Goal: Obtain resource: Download file/media

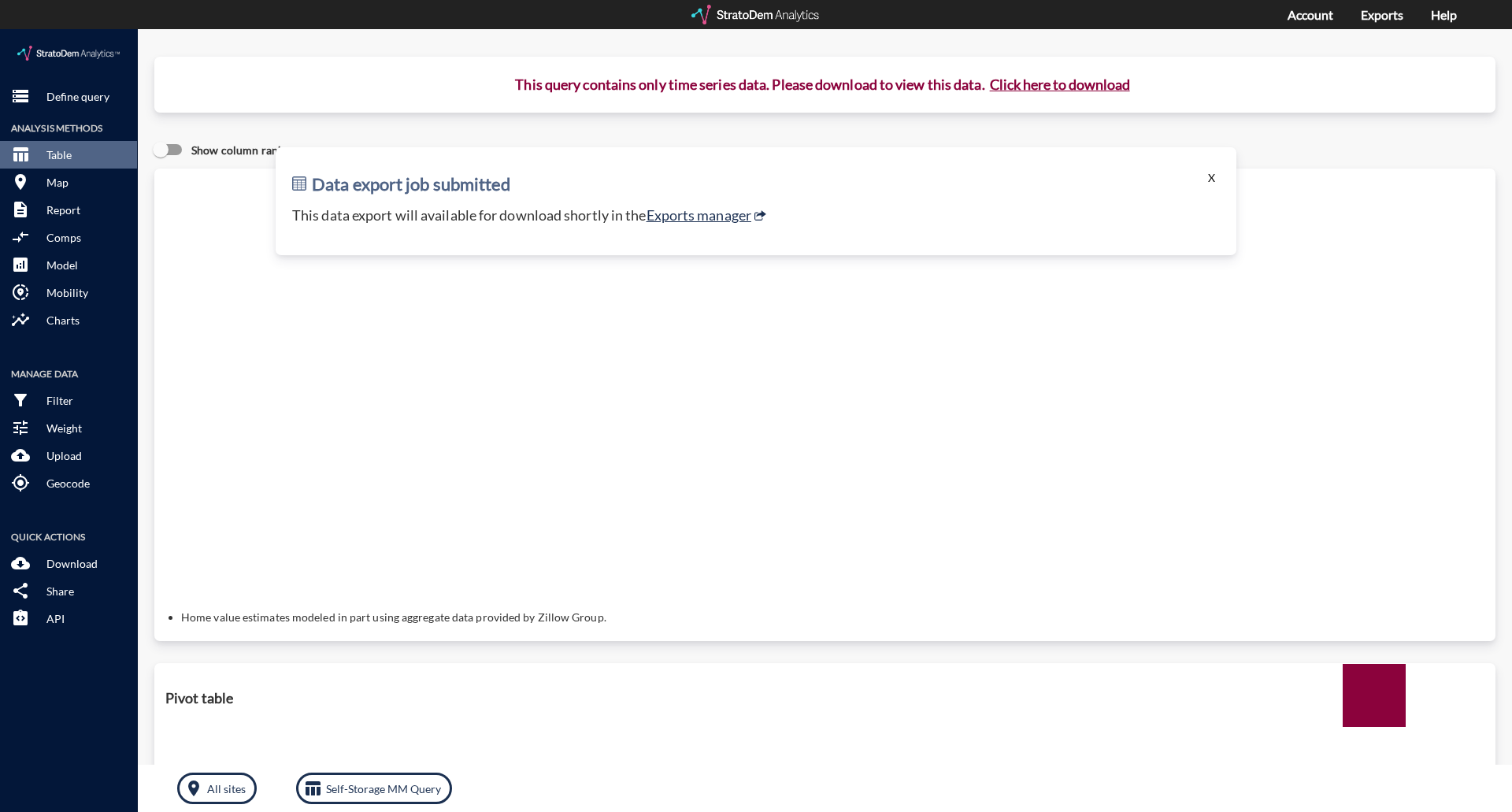
click button "X"
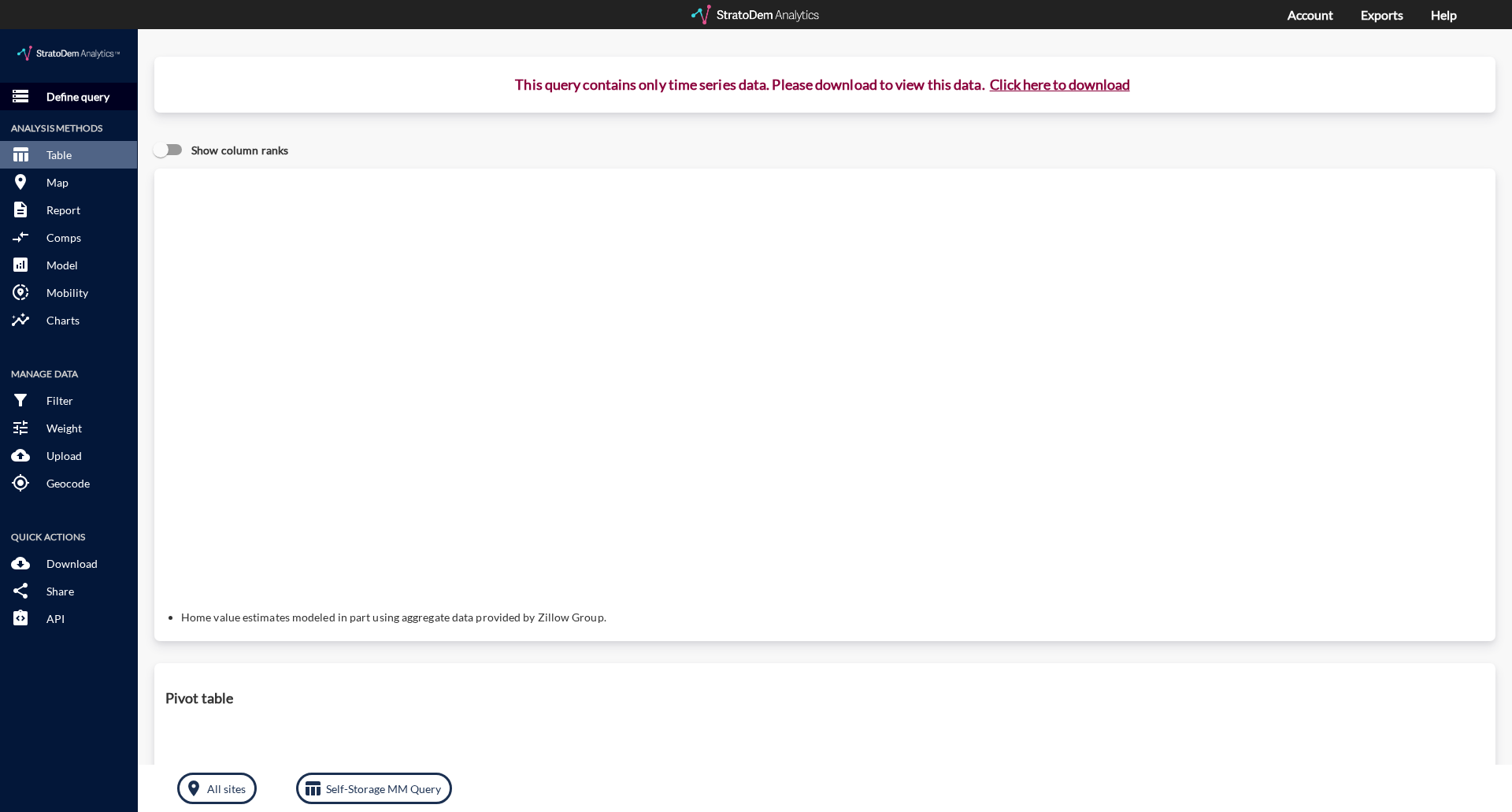
click button "storage Define query"
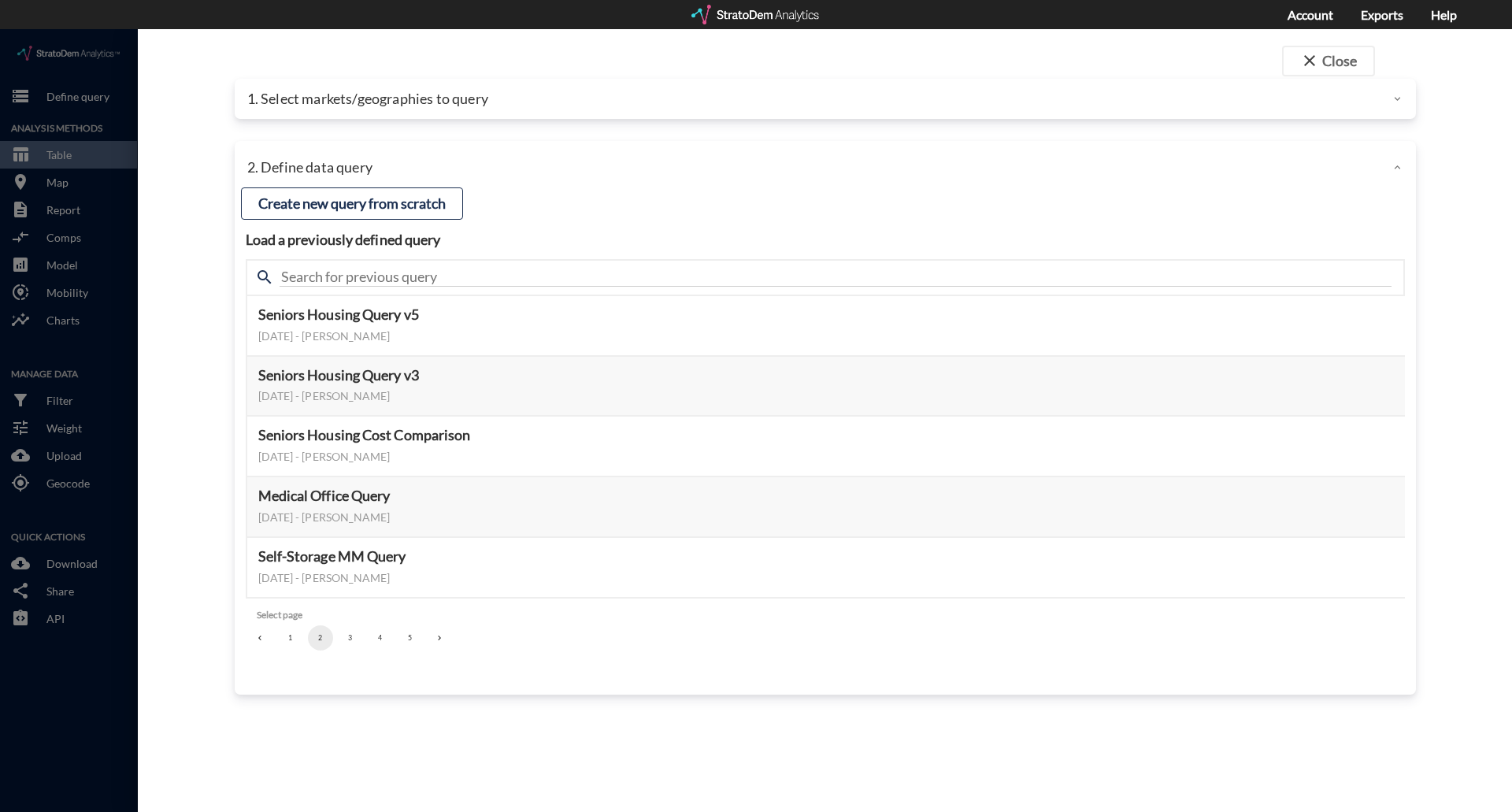
click p "1. Select markets/geographies to query"
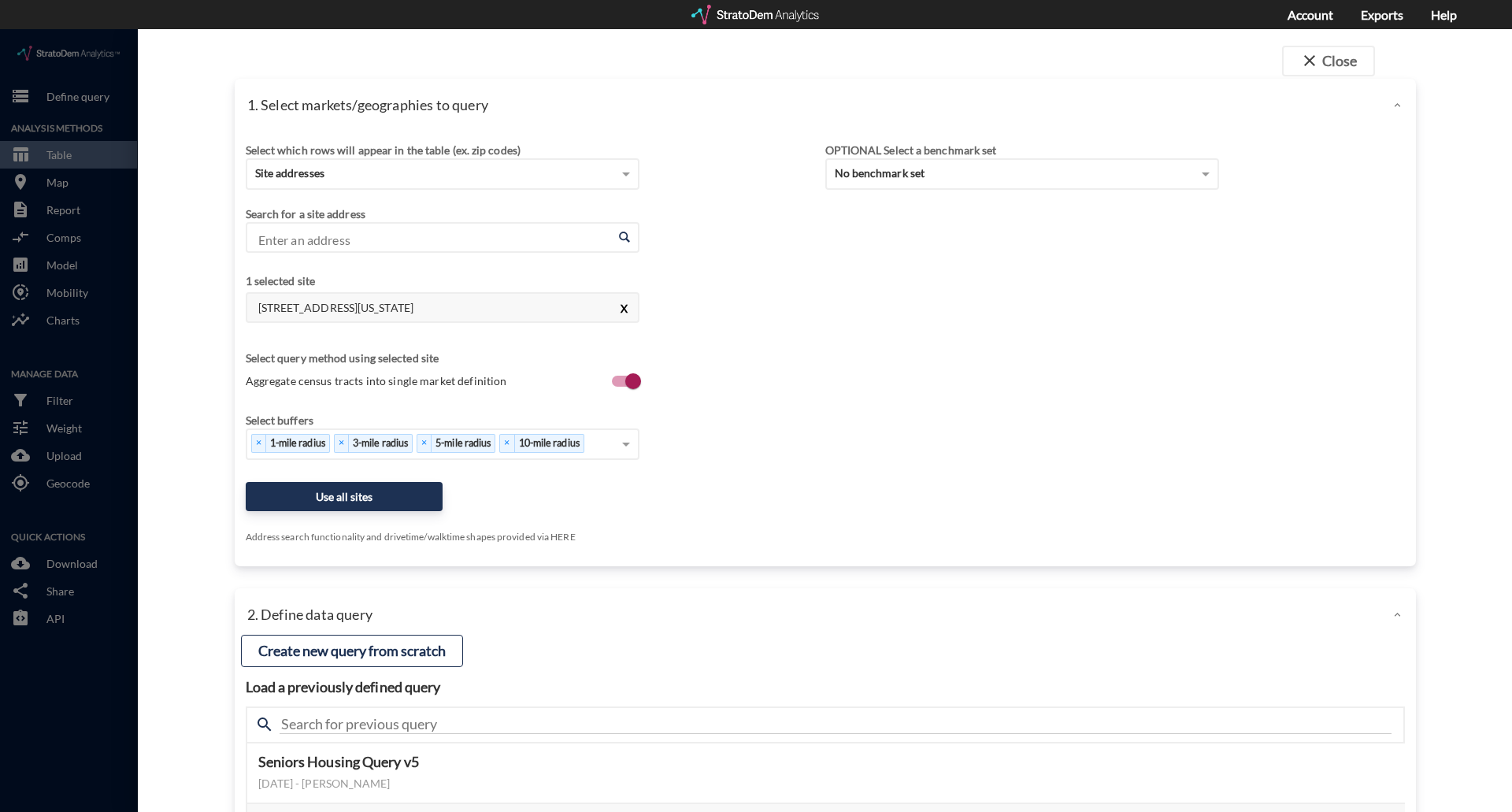
click button "X"
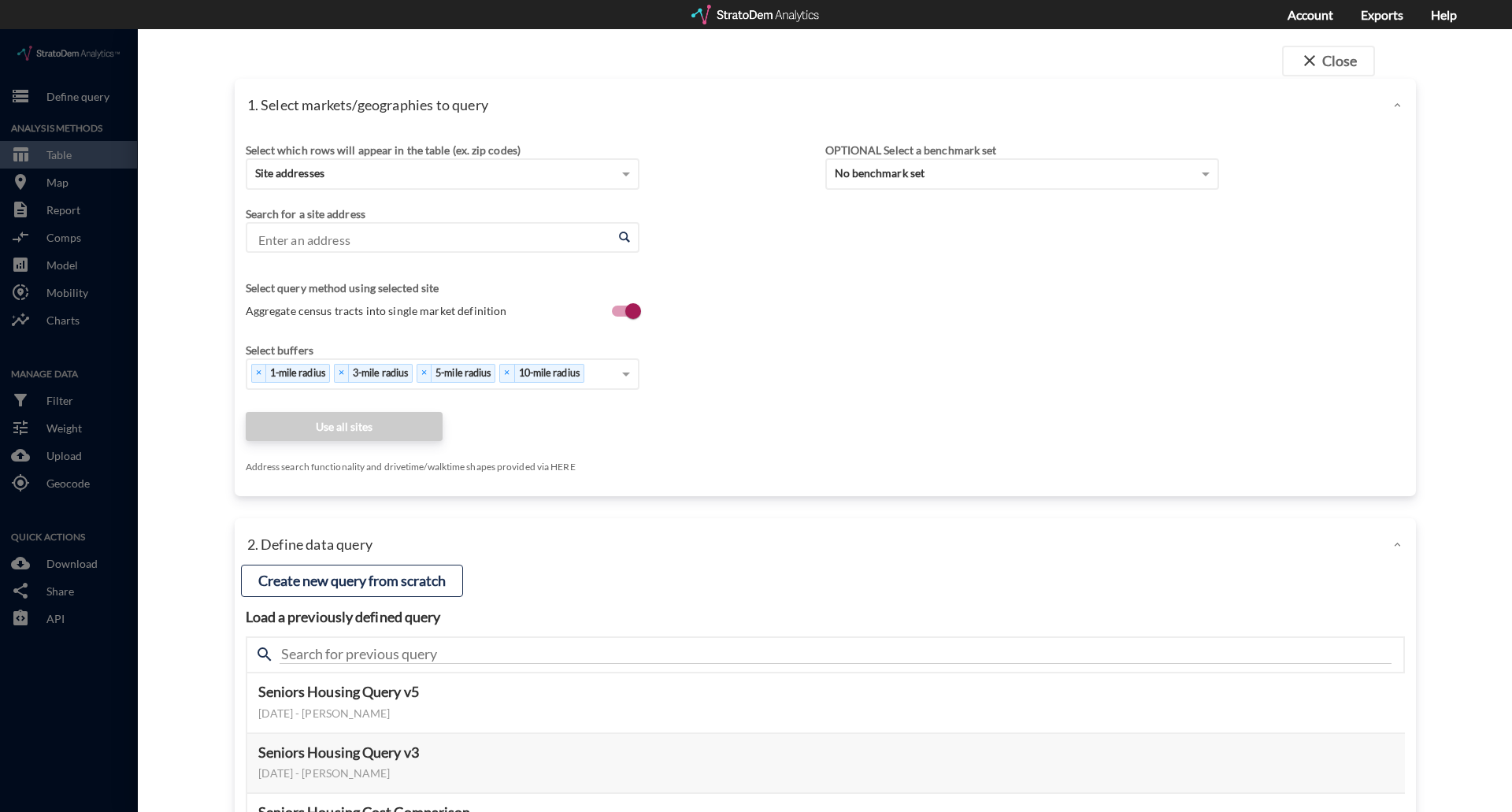
click input "Enter an address"
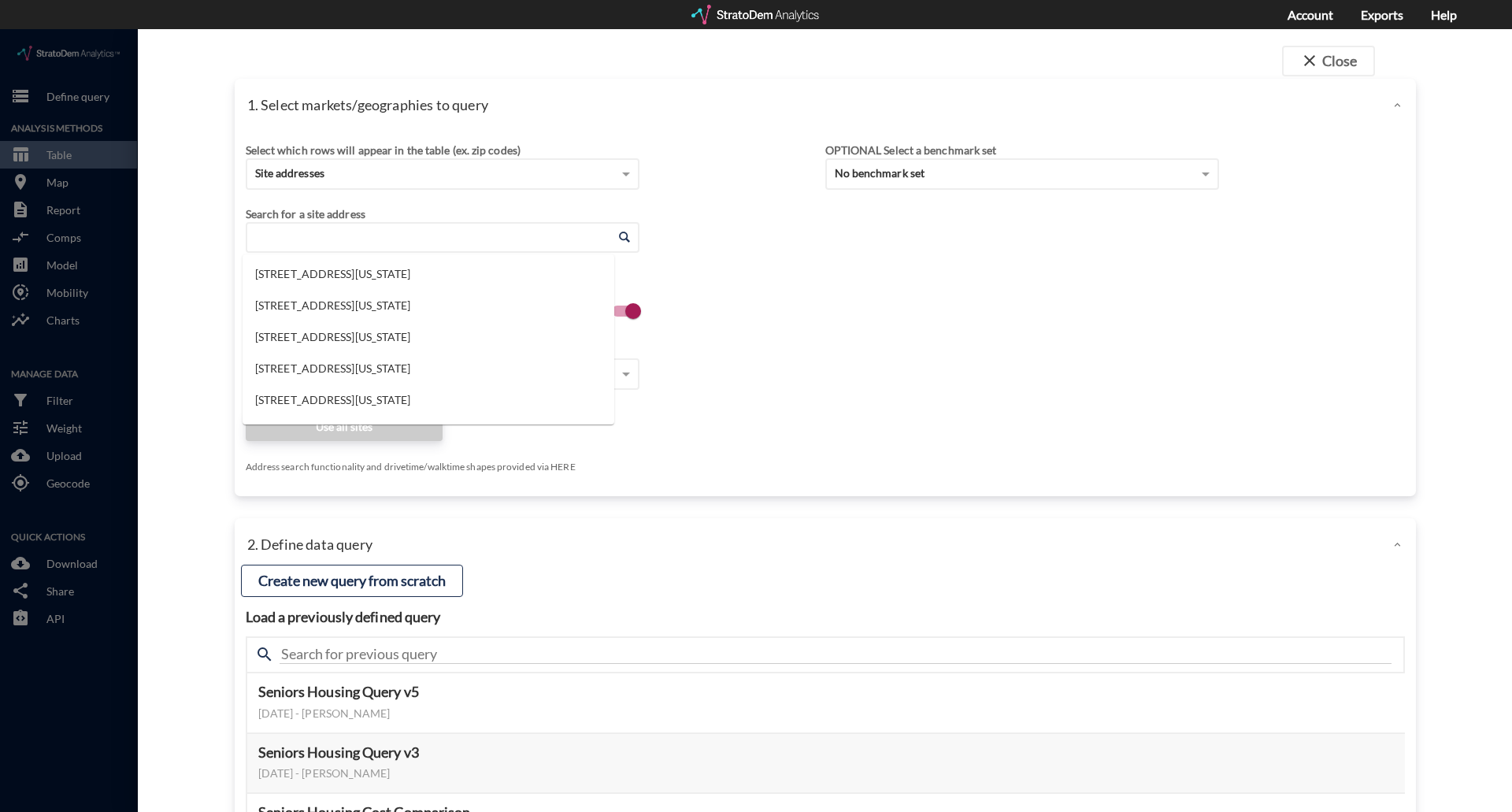
paste input "[STREET_ADDRESS]"
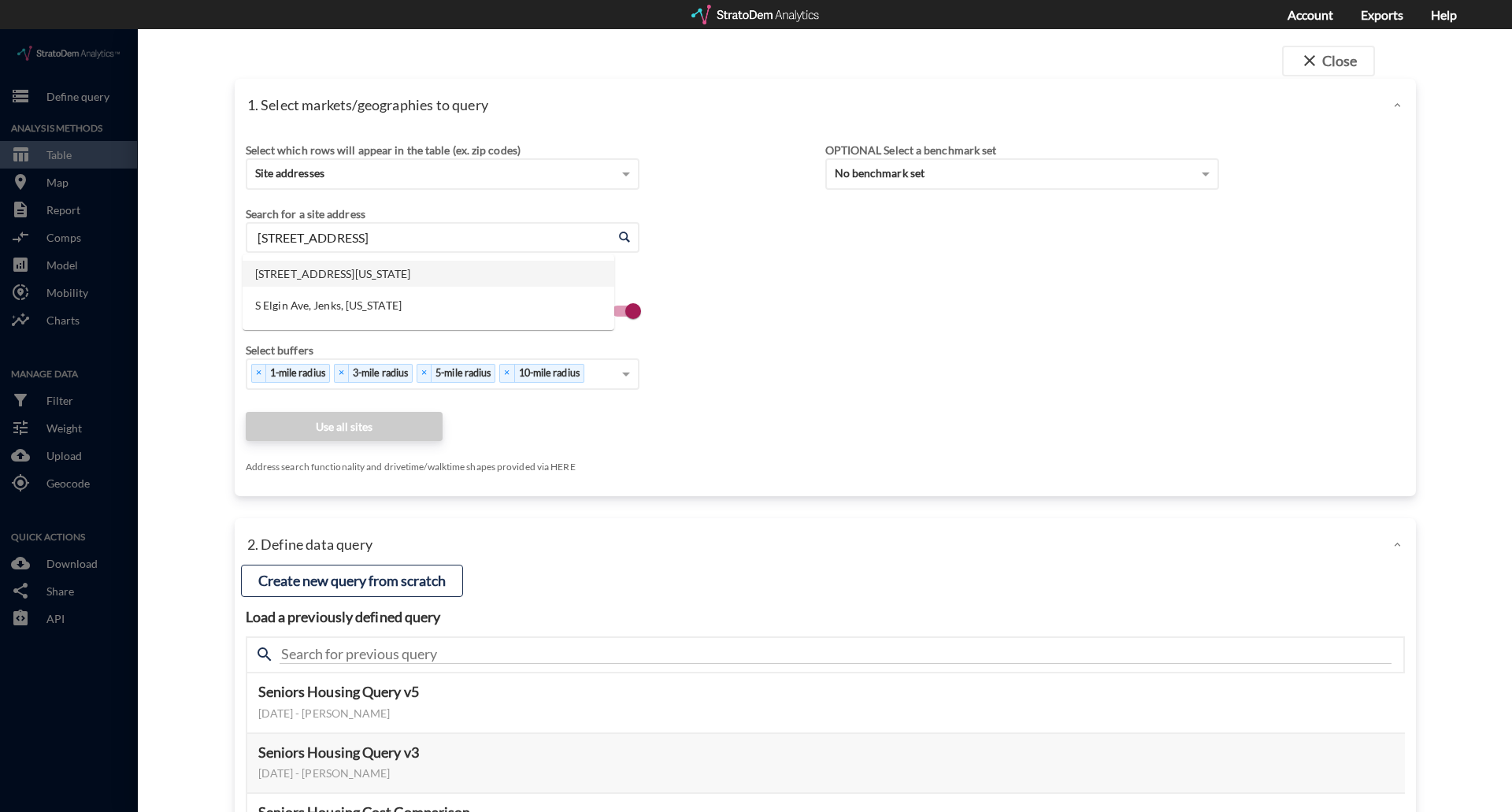
click li "[STREET_ADDRESS][US_STATE]"
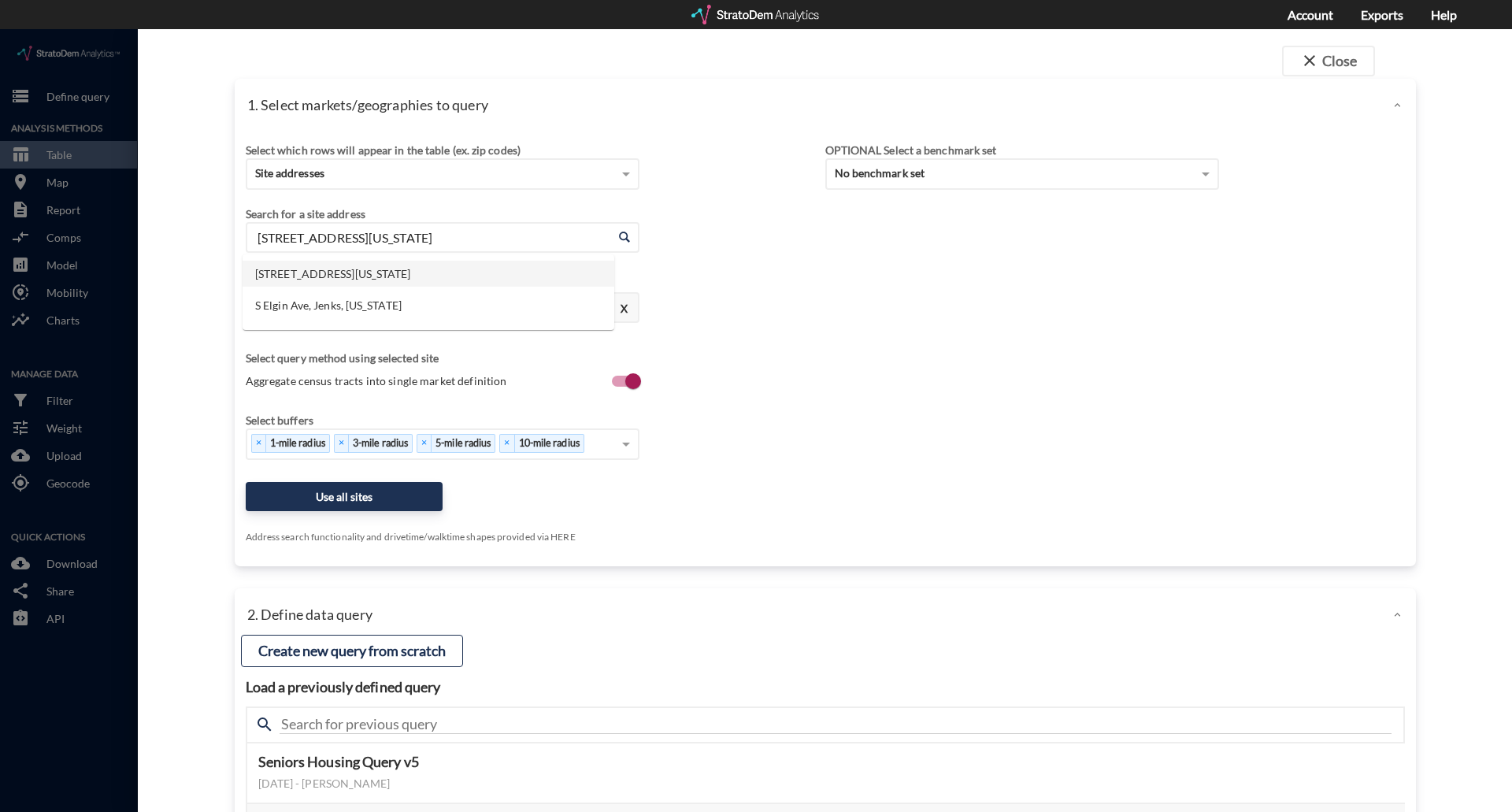
drag, startPoint x: 461, startPoint y: 210, endPoint x: 164, endPoint y: 222, distance: 297.2
click div "close Close 1. Select markets/geographies to query Select which rows will appea…"
paste input "[STREET_ADDRESS]"
click li "[STREET_ADDRESS][US_STATE]"
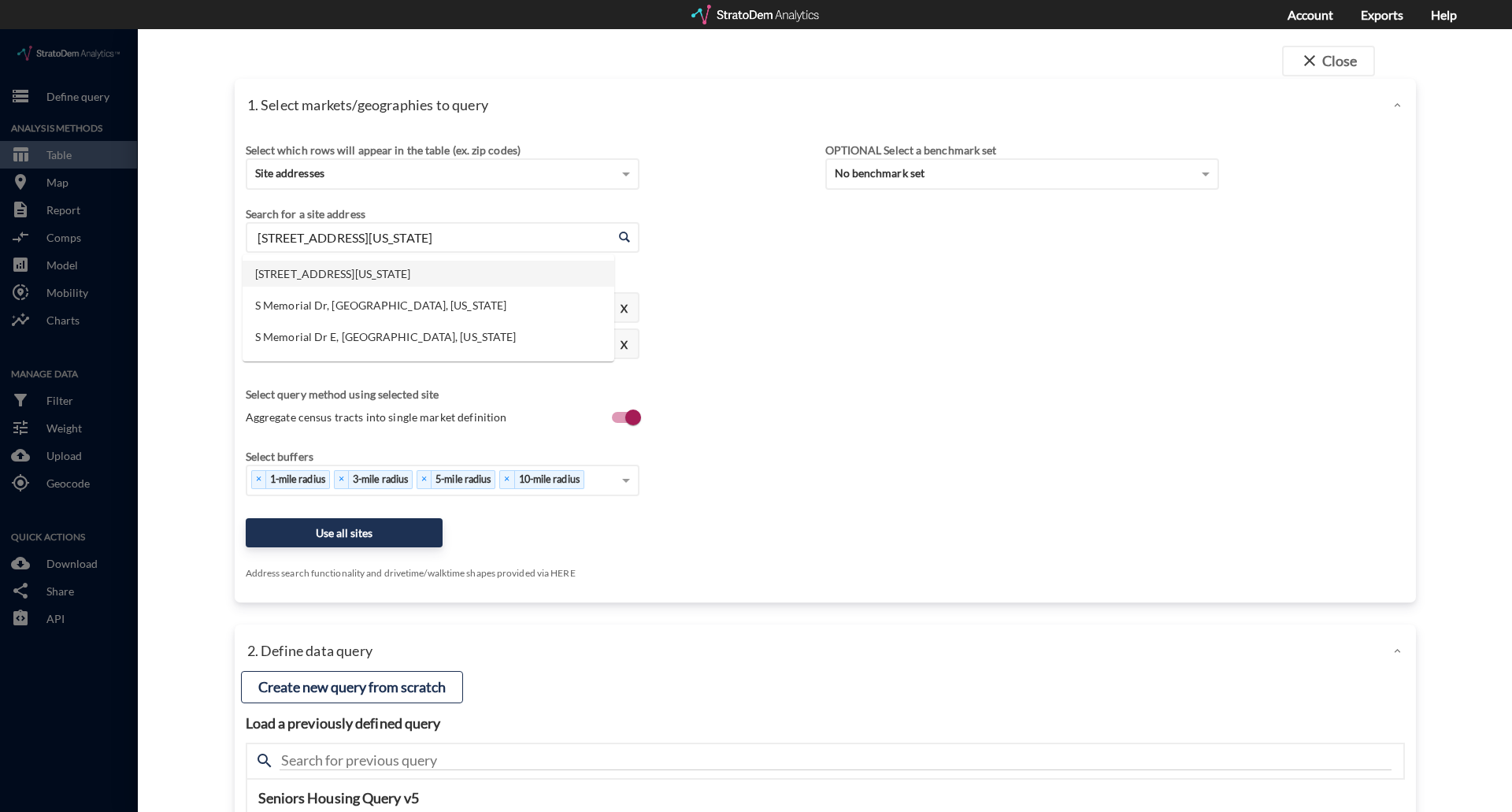
drag, startPoint x: 487, startPoint y: 205, endPoint x: 121, endPoint y: 208, distance: 366.0
click div "close Close 1. Select markets/geographies to query Select which rows will appea…"
paste input "[STREET_ADDRESS]"
click li "[STREET_ADDRESS][US_STATE]"
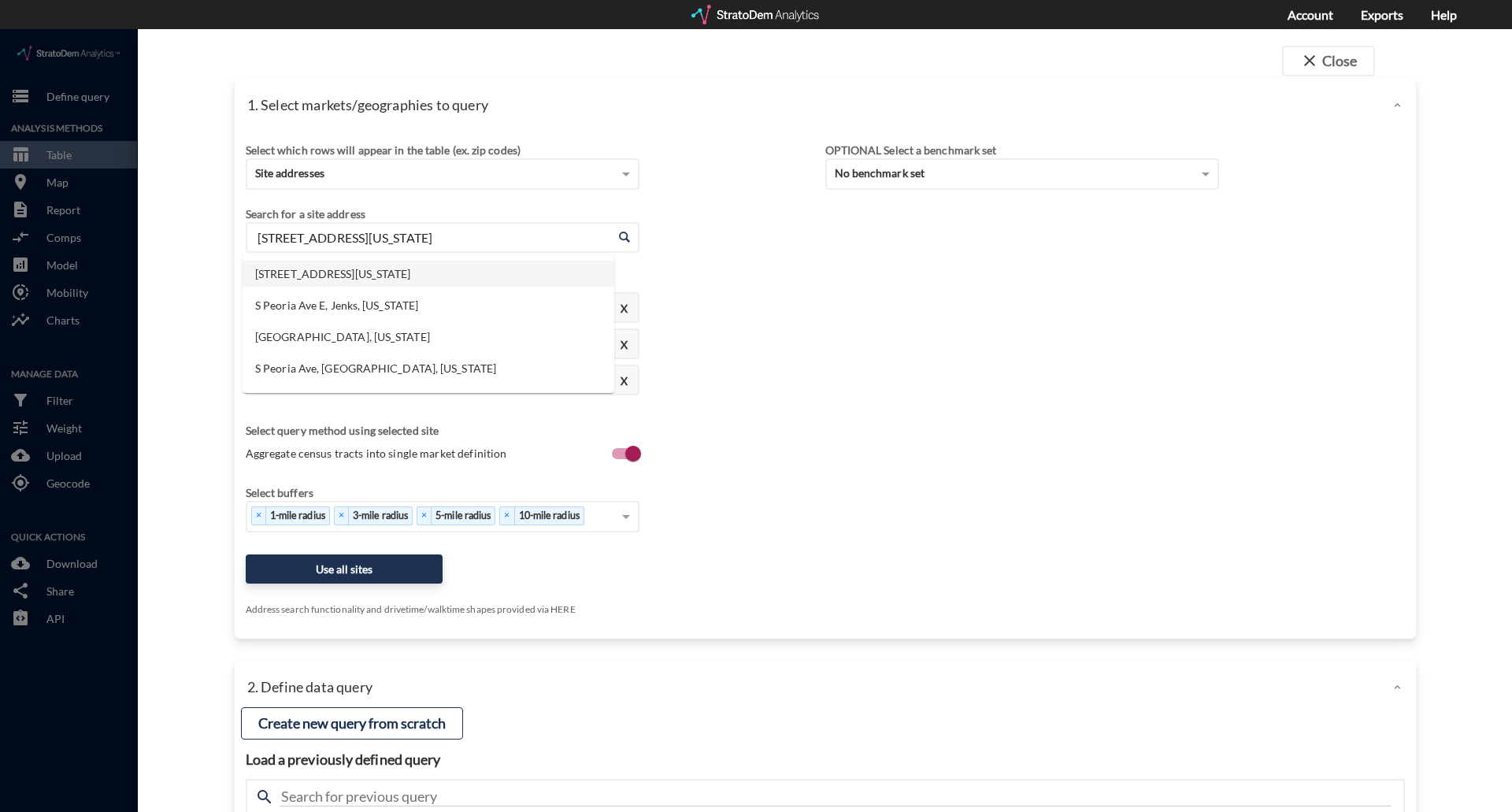
drag, startPoint x: 461, startPoint y: 203, endPoint x: 186, endPoint y: 214, distance: 275.2
click div "close Close 1. Select markets/geographies to query Select which rows will appea…"
paste input "[STREET_ADDRESS]"
click li "[STREET_ADDRESS][US_STATE]"
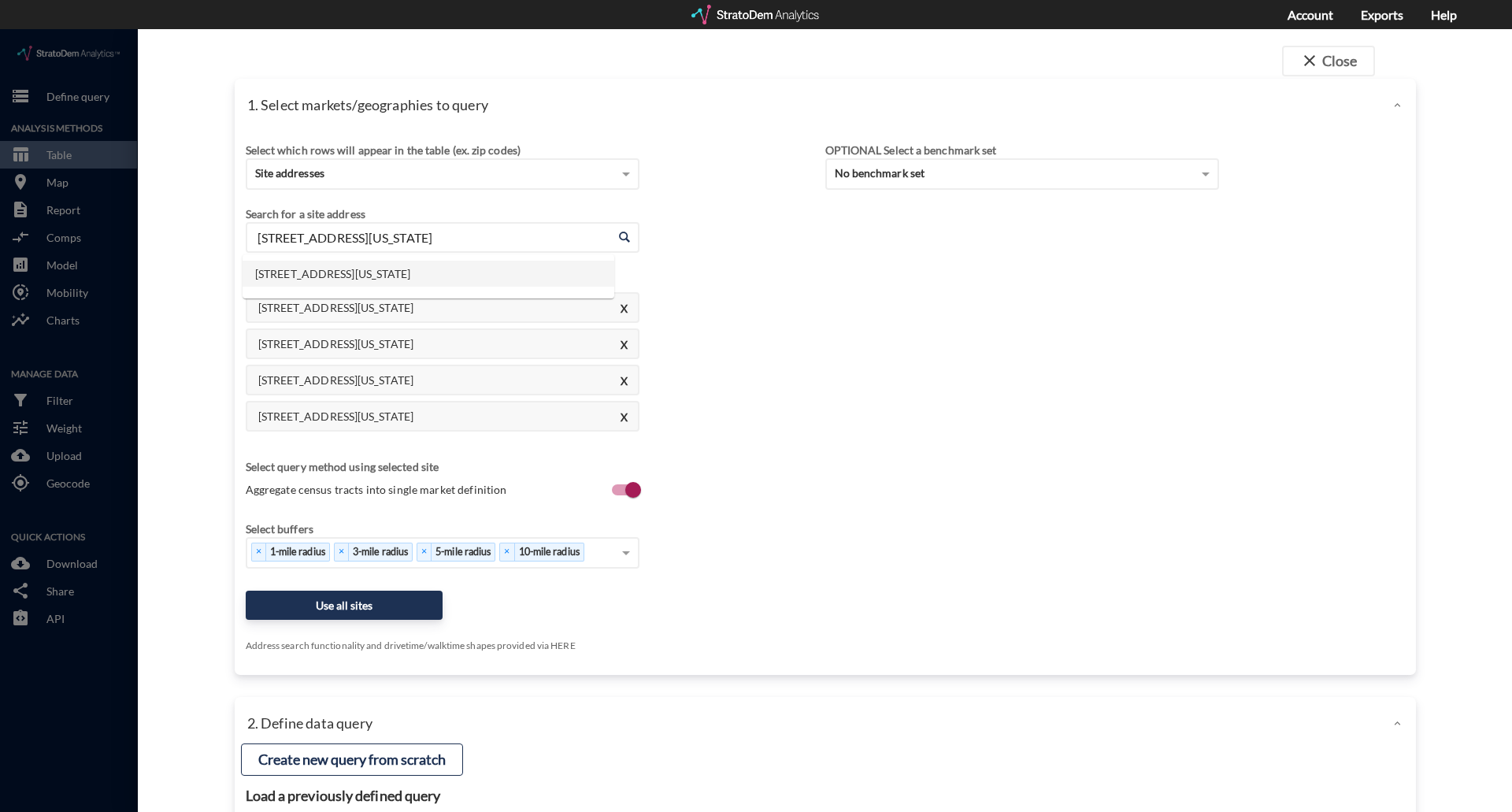
drag, startPoint x: 493, startPoint y: 217, endPoint x: 16, endPoint y: 208, distance: 477.1
click div "close Close 1. Select markets/geographies to query Select which rows will appea…"
paste input "[STREET_ADDRESS]"
click li "[STREET_ADDRESS][US_STATE]"
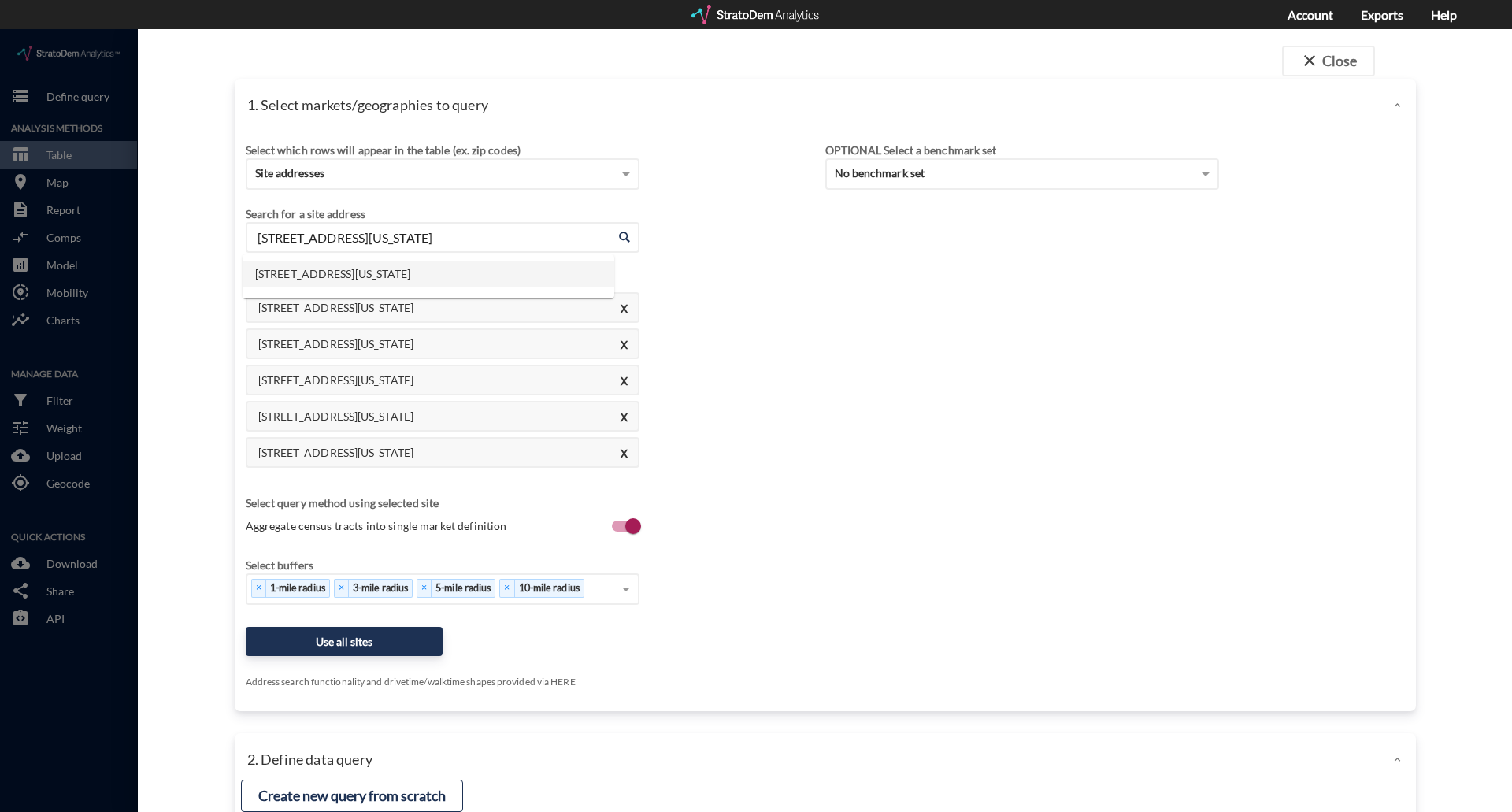
drag, startPoint x: 538, startPoint y: 202, endPoint x: 97, endPoint y: 209, distance: 441.1
click div "close Close 1. Select markets/geographies to query Select which rows will appea…"
paste input "[STREET_ADDRESS]"
click li "[STREET_ADDRESS][US_STATE]"
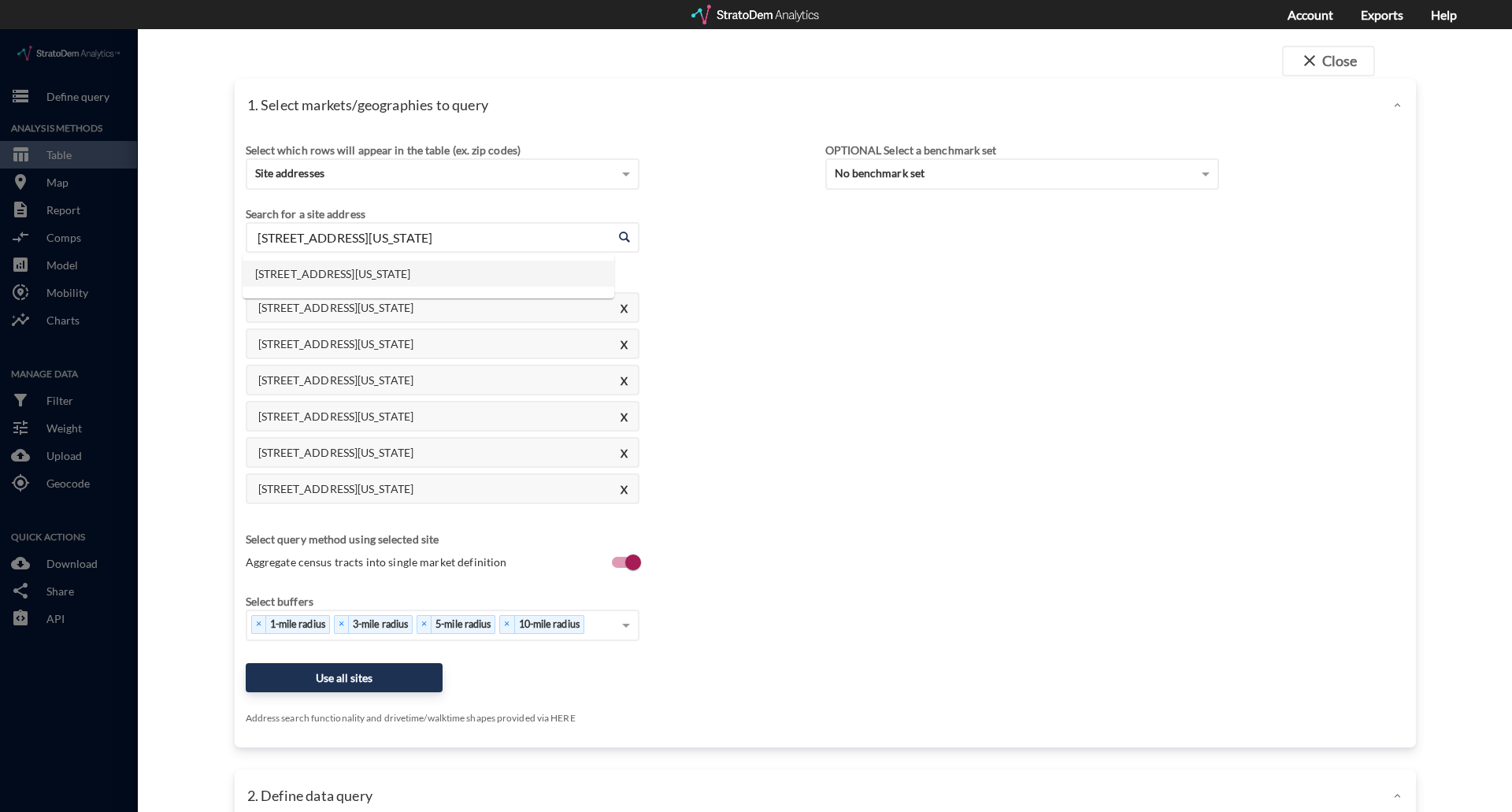
drag, startPoint x: 530, startPoint y: 213, endPoint x: 37, endPoint y: 215, distance: 493.0
click div "close Close 1. Select markets/geographies to query Select which rows will appea…"
paste input "S Memorial Dr E, [GEOGRAPHIC_DATA], [GEOGRAPHIC_DATA]"
click li "S Memorial Dr E, [GEOGRAPHIC_DATA], [US_STATE]"
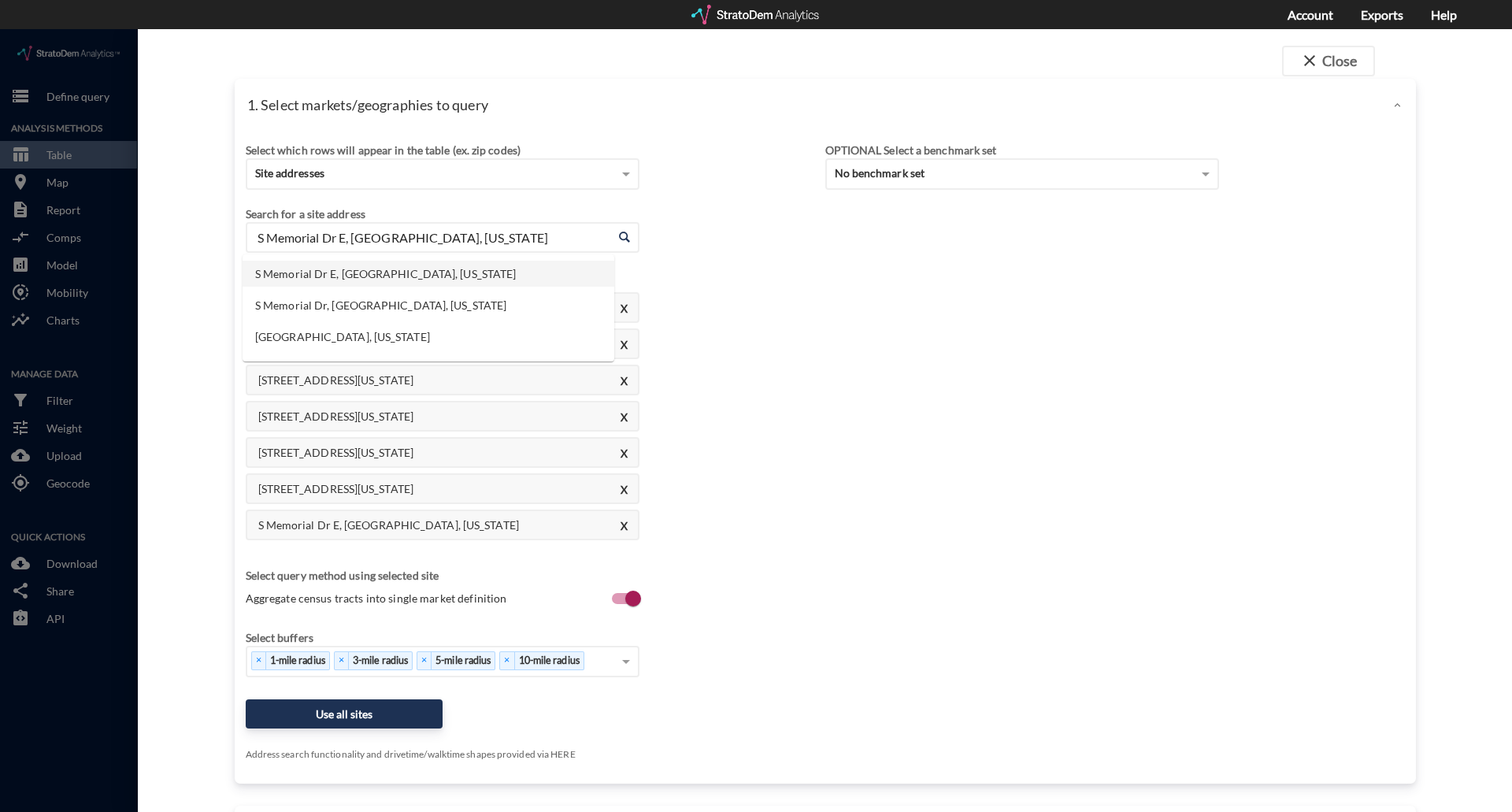
drag, startPoint x: 524, startPoint y: 202, endPoint x: 88, endPoint y: 208, distance: 436.0
click div "close Close 1. Select markets/geographies to query Select which rows will appea…"
paste input "[STREET_ADDRESS]"
click li "[STREET_ADDRESS][US_STATE]"
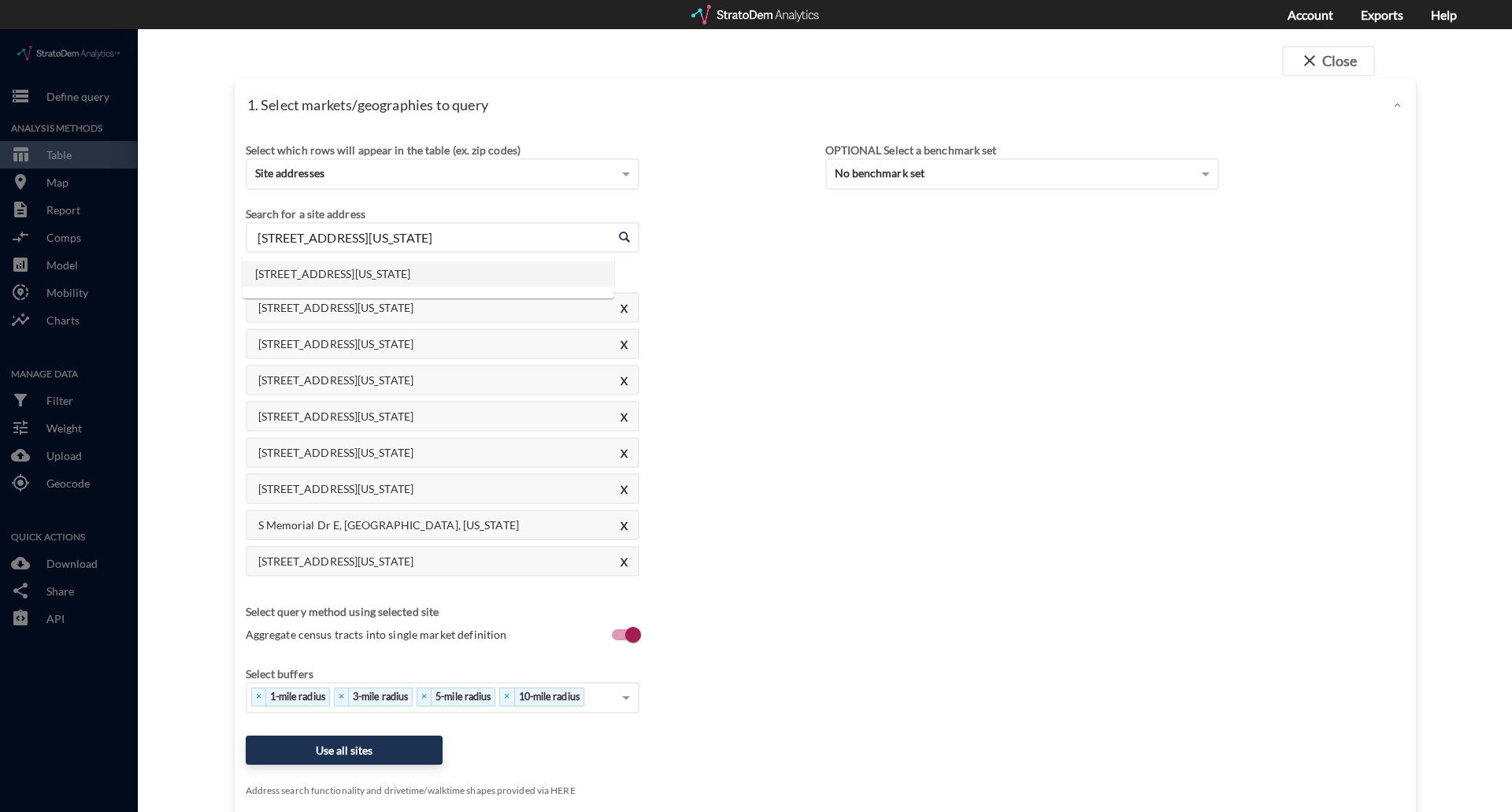
drag, startPoint x: 499, startPoint y: 210, endPoint x: 101, endPoint y: 230, distance: 398.5
click div "close Close 1. Select markets/geographies to query Select which rows will appea…"
paste input "[STREET_ADDRESS][PERSON_NAME]"
click li "[STREET_ADDRESS][PERSON_NAME][US_STATE]"
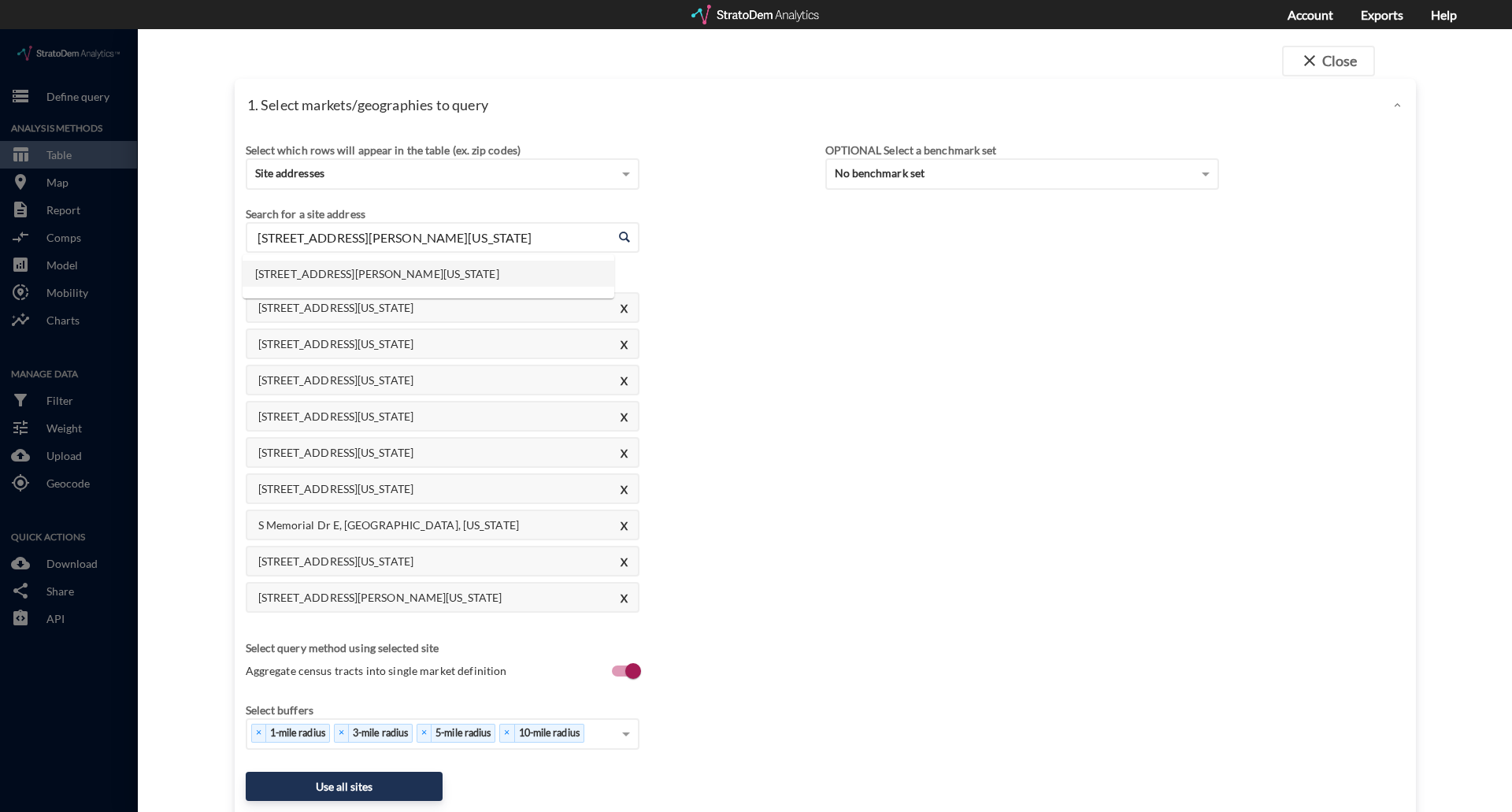
drag, startPoint x: 510, startPoint y: 201, endPoint x: 122, endPoint y: 206, distance: 388.0
click div "close Close 1. Select markets/geographies to query Select which rows will appea…"
paste input "[STREET_ADDRESS]"
click li "[STREET_ADDRESS][US_STATE]"
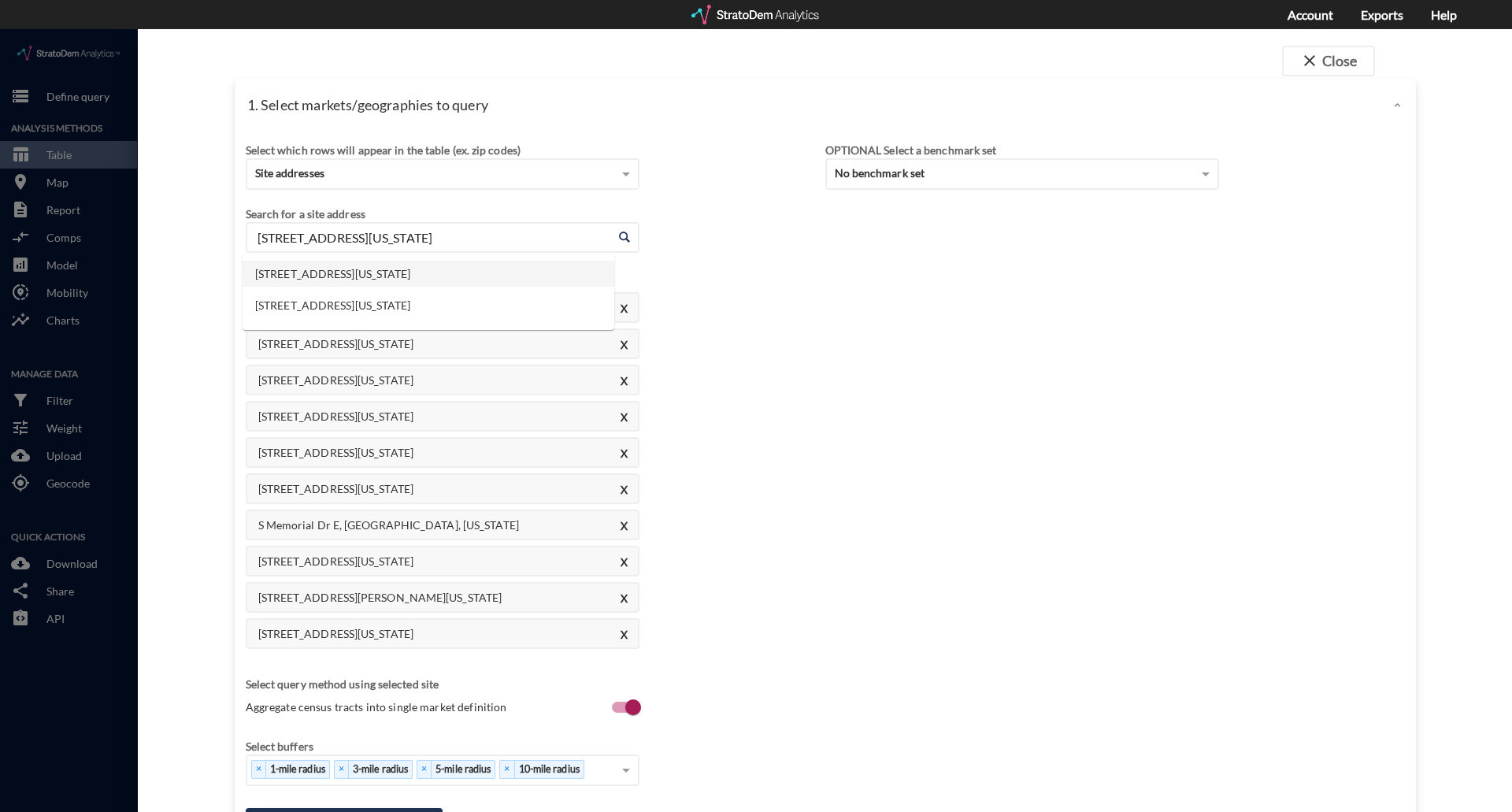
drag, startPoint x: 489, startPoint y: 214, endPoint x: 207, endPoint y: 226, distance: 282.3
click div "close Close 1. Select markets/geographies to query Select which rows will appea…"
paste input "[STREET_ADDRESS]"
click li "[STREET_ADDRESS][US_STATE]"
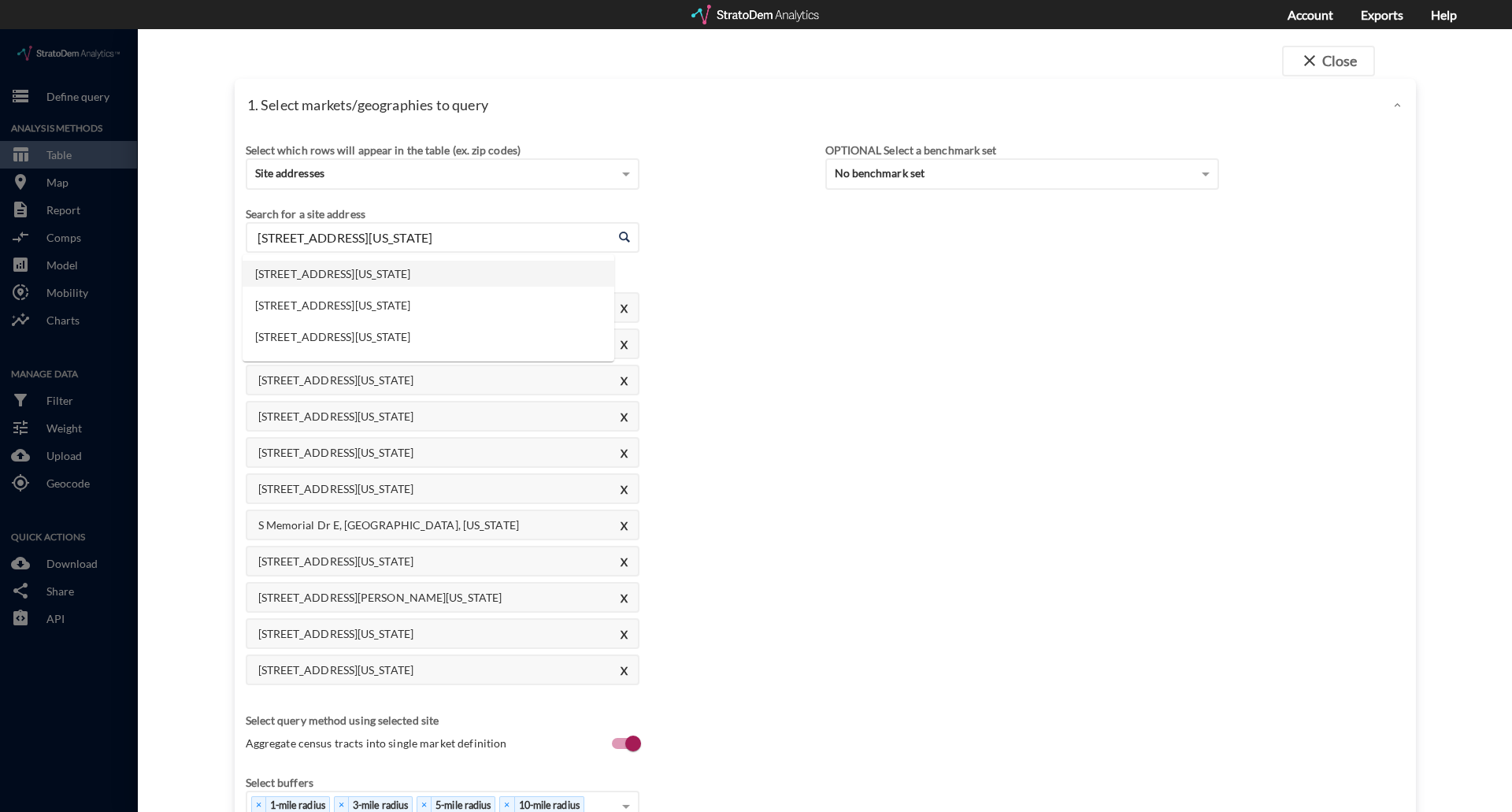
drag, startPoint x: 506, startPoint y: 208, endPoint x: 111, endPoint y: 207, distance: 395.0
click div "close Close 1. Select markets/geographies to query Select which rows will appea…"
paste input "[STREET_ADDRESS]"
click li "[STREET_ADDRESS][US_STATE]"
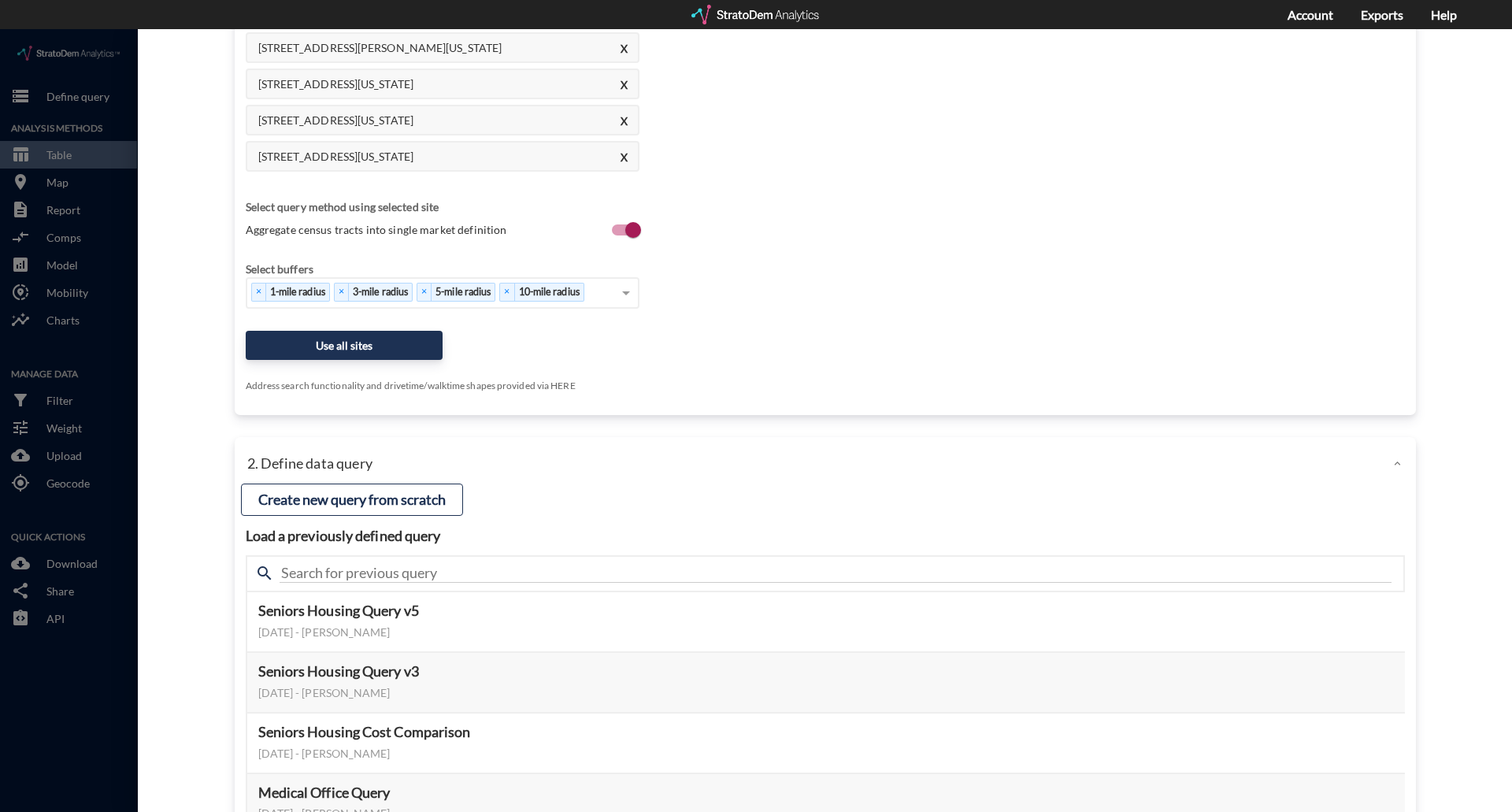
scroll to position [551, 0]
type input "[STREET_ADDRESS][US_STATE]"
click button "Use all sites"
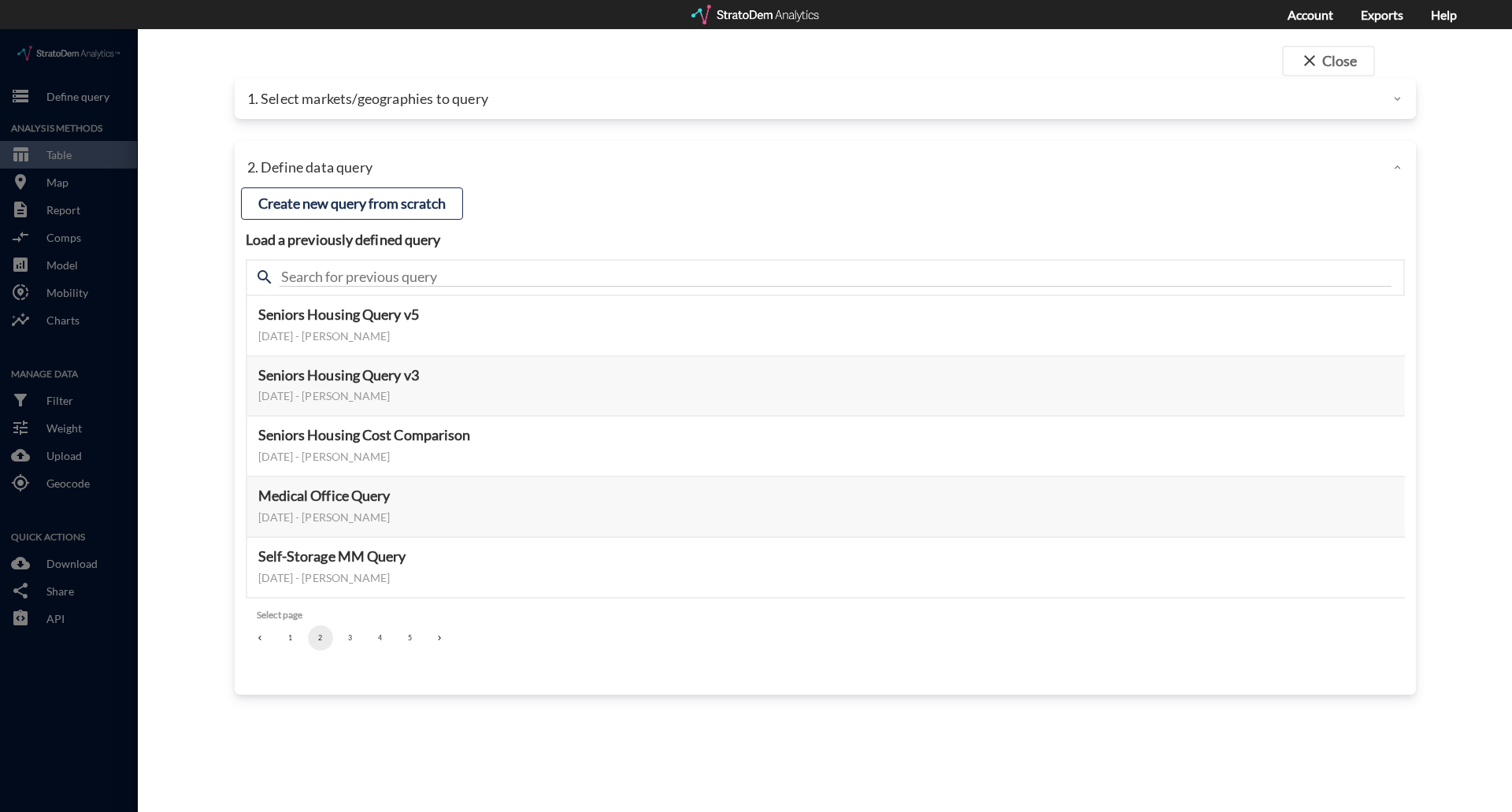
scroll to position [0, 0]
click button "Select this query"
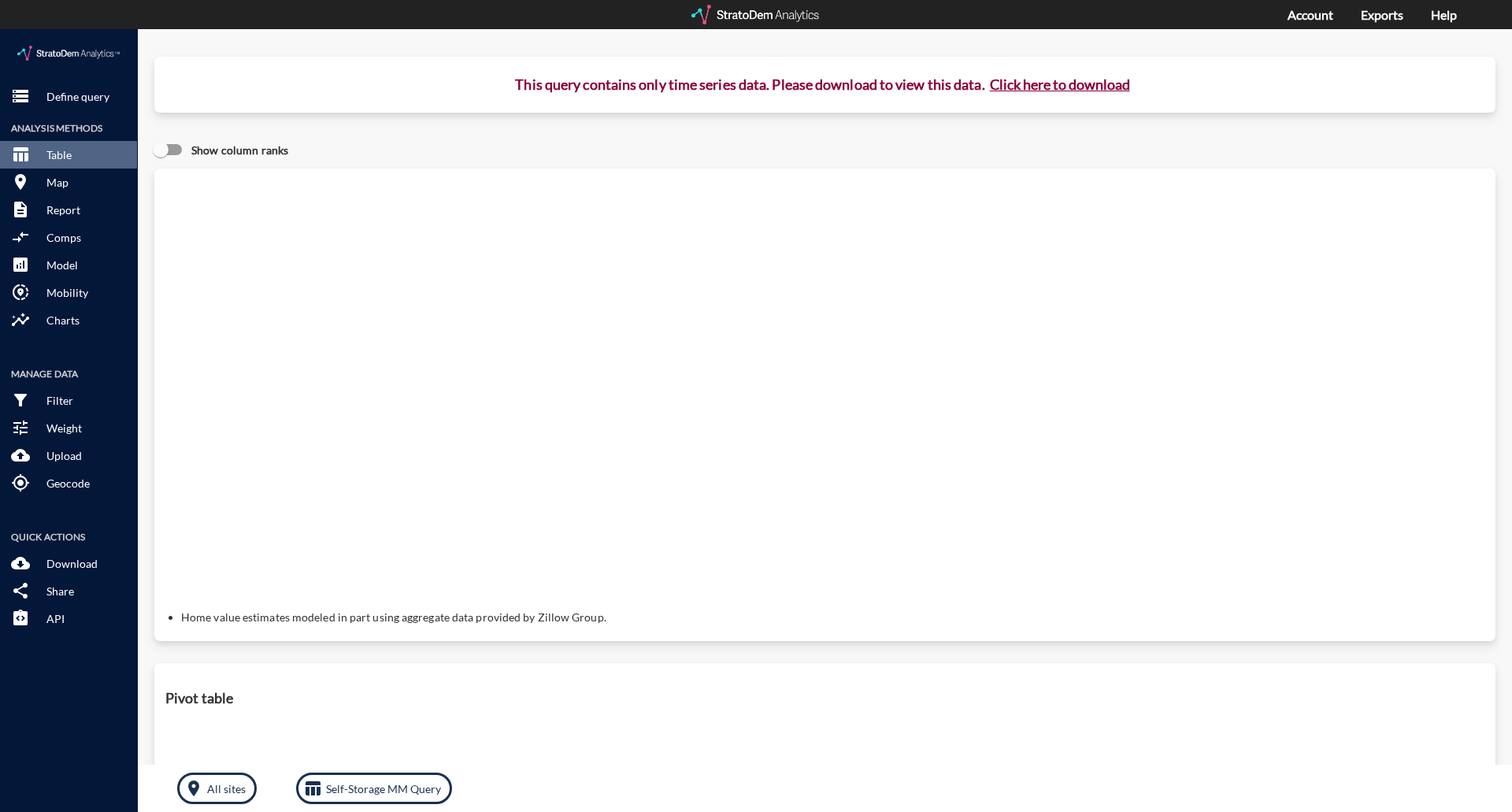
click button "Click here to download"
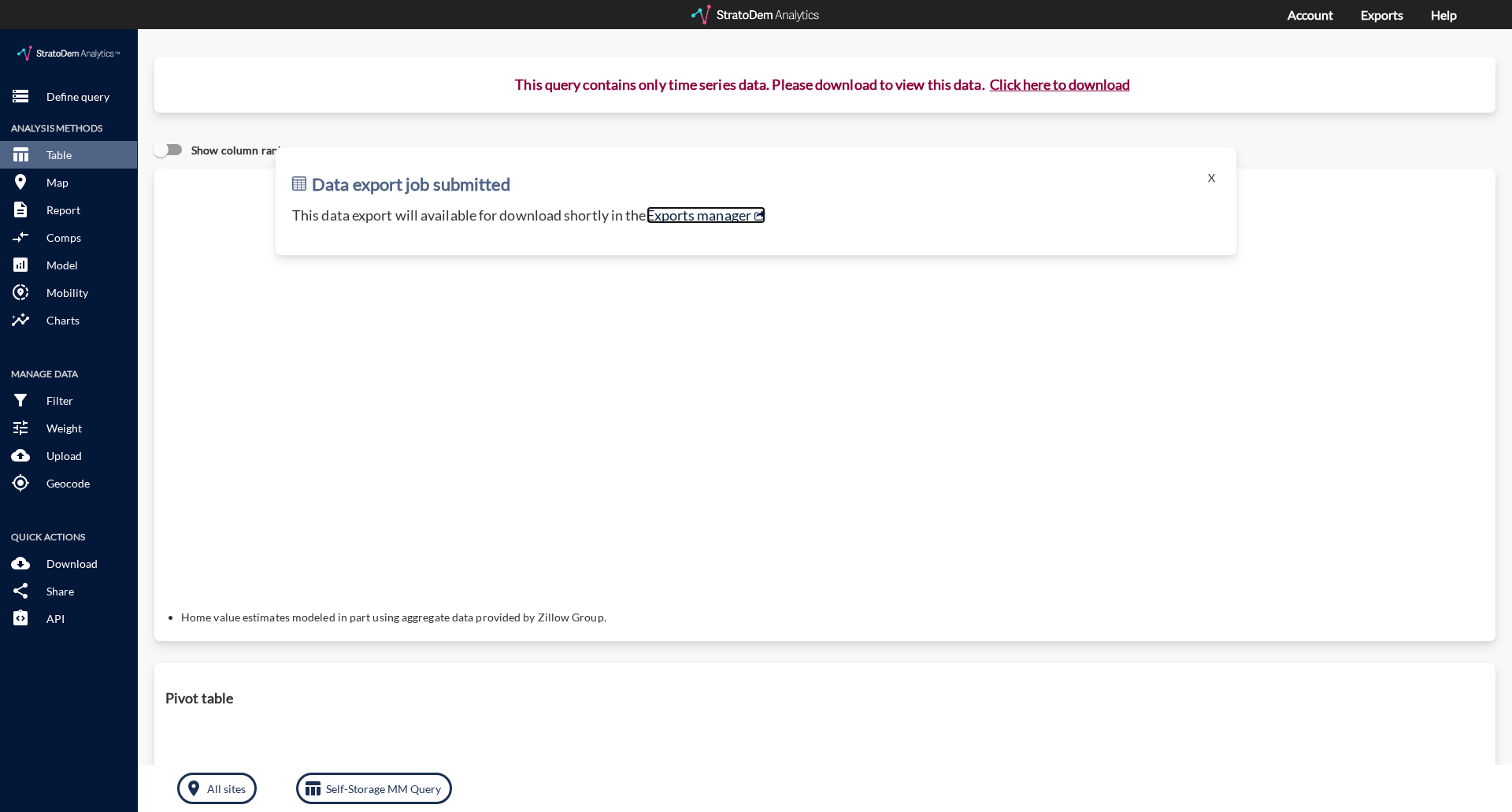
click link "Exports manager"
click button "X"
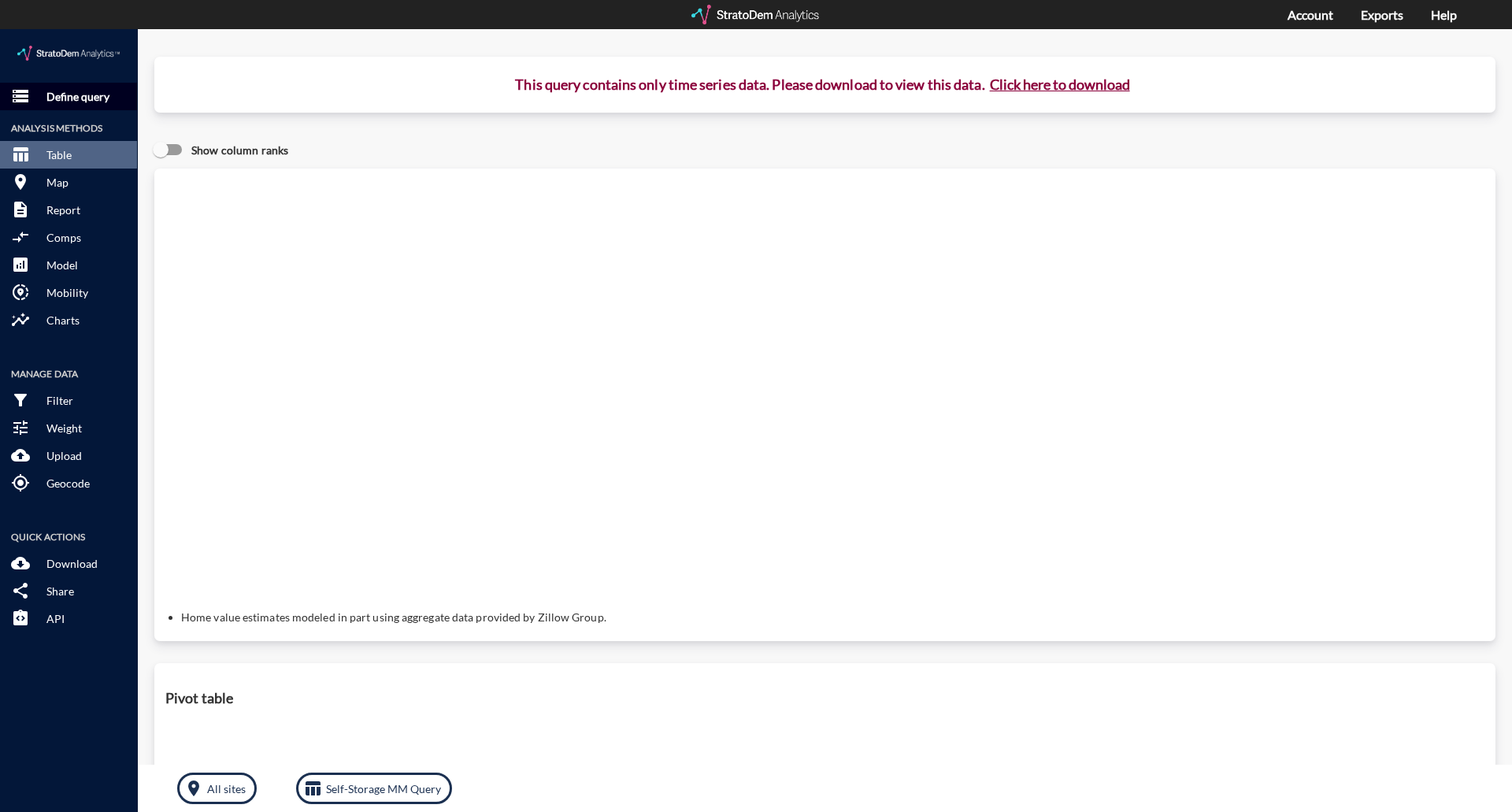
click p "Define query"
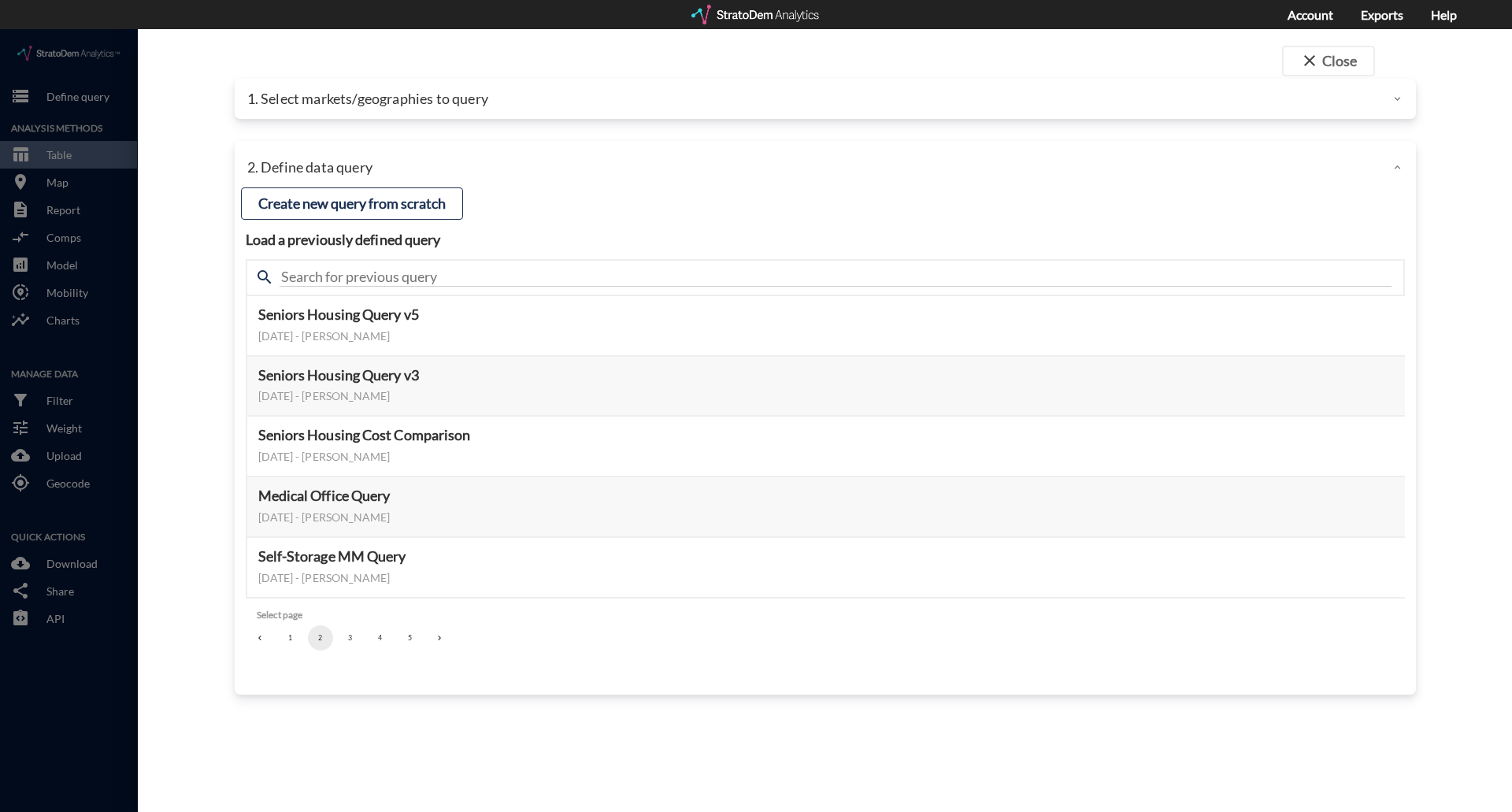
click p "1. Select markets/geographies to query"
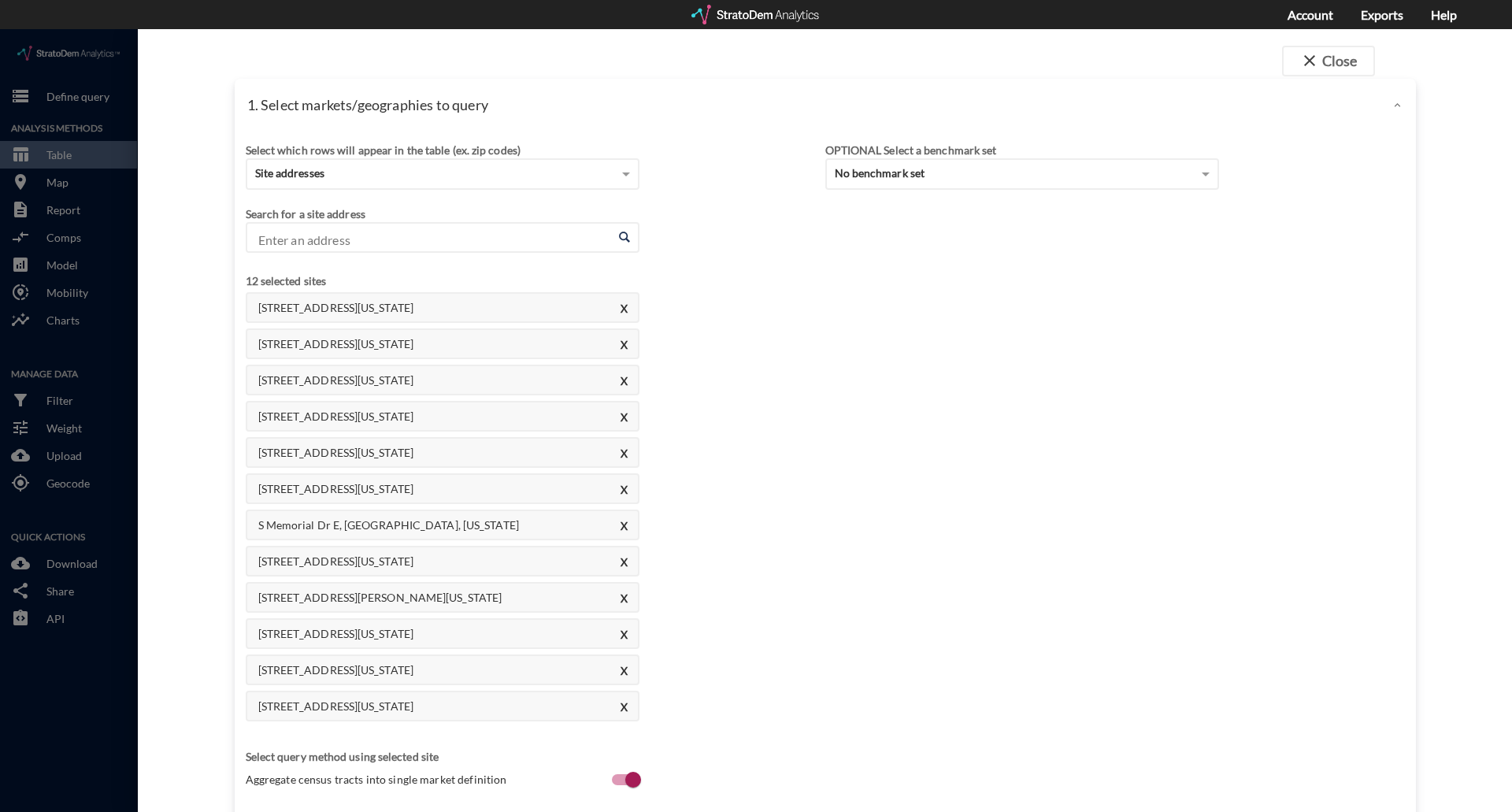
click input "Enter an address"
paste input "[STREET_ADDRESS]"
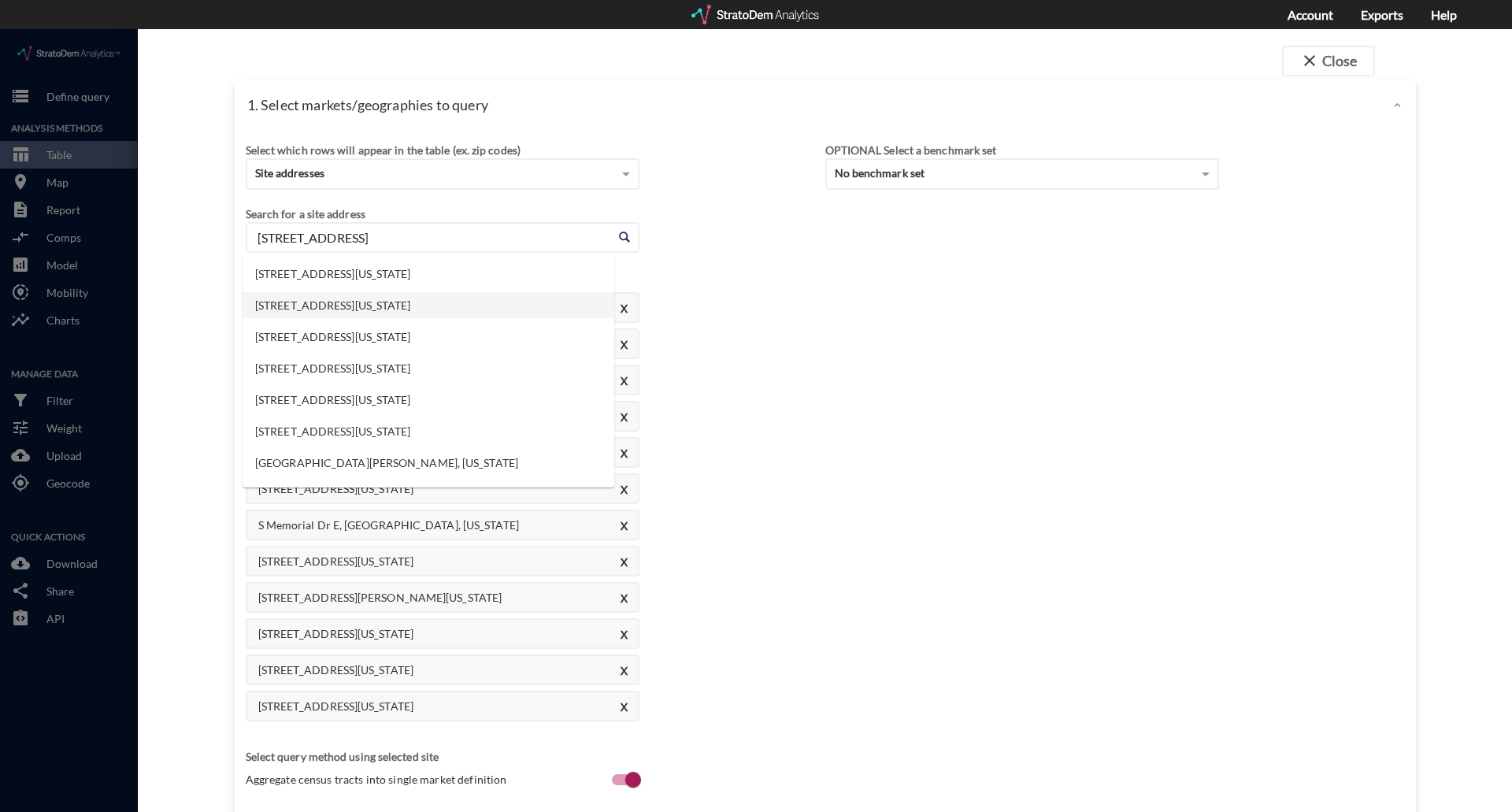
click li "[STREET_ADDRESS][US_STATE]"
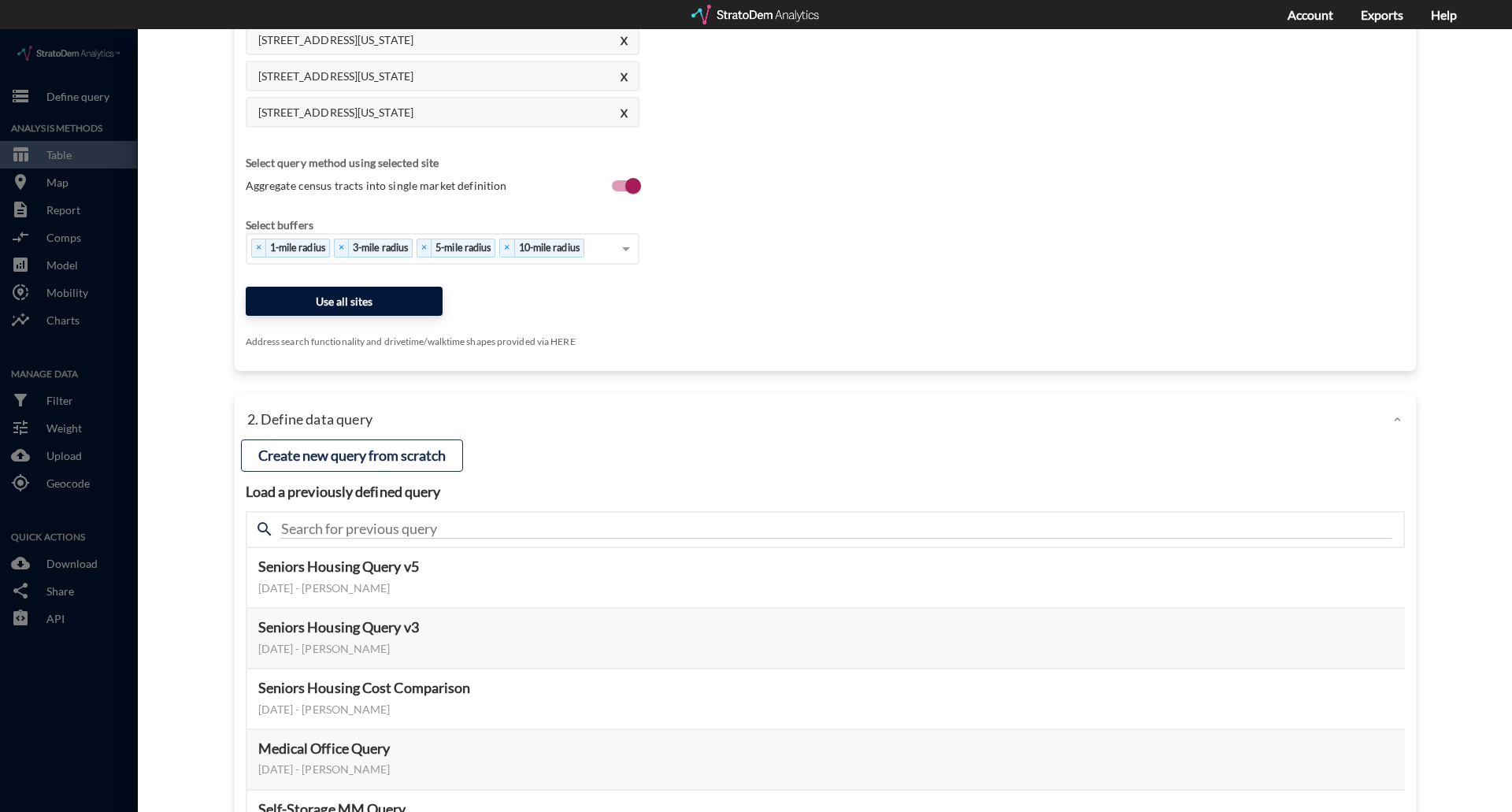
type input "[STREET_ADDRESS][US_STATE]"
click button "Use all sites"
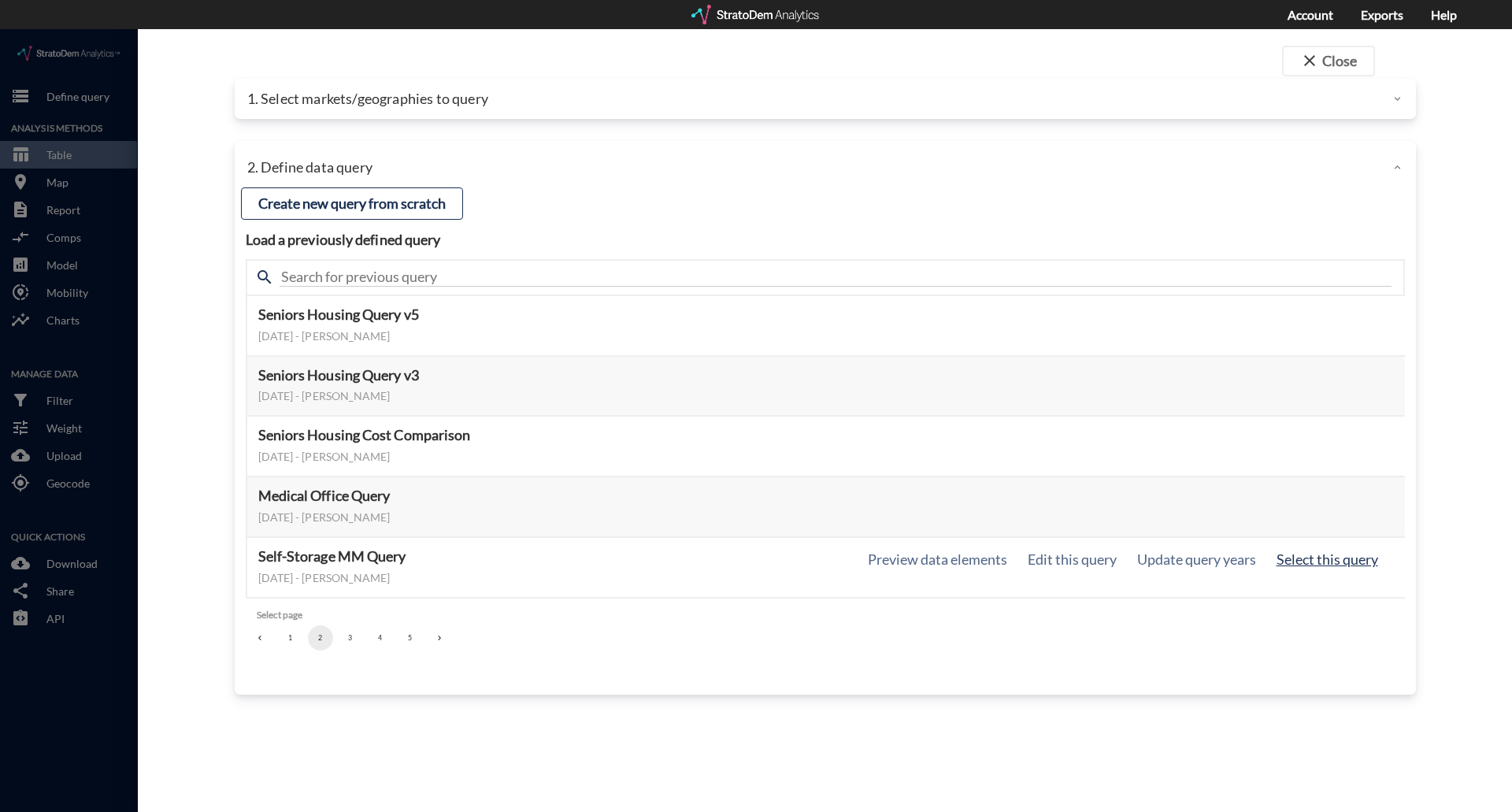
click button "Select this query"
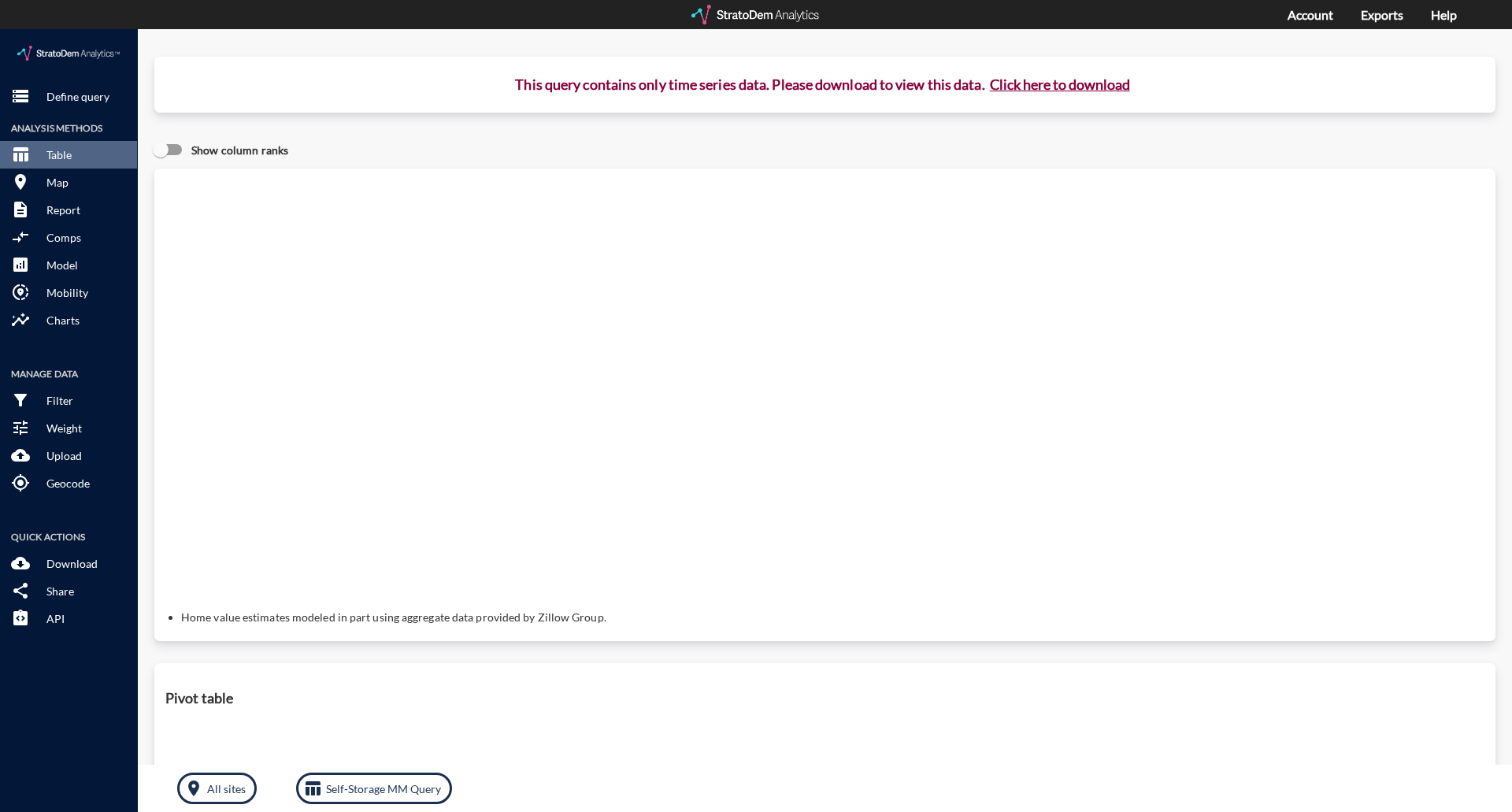
click button "Click here to download"
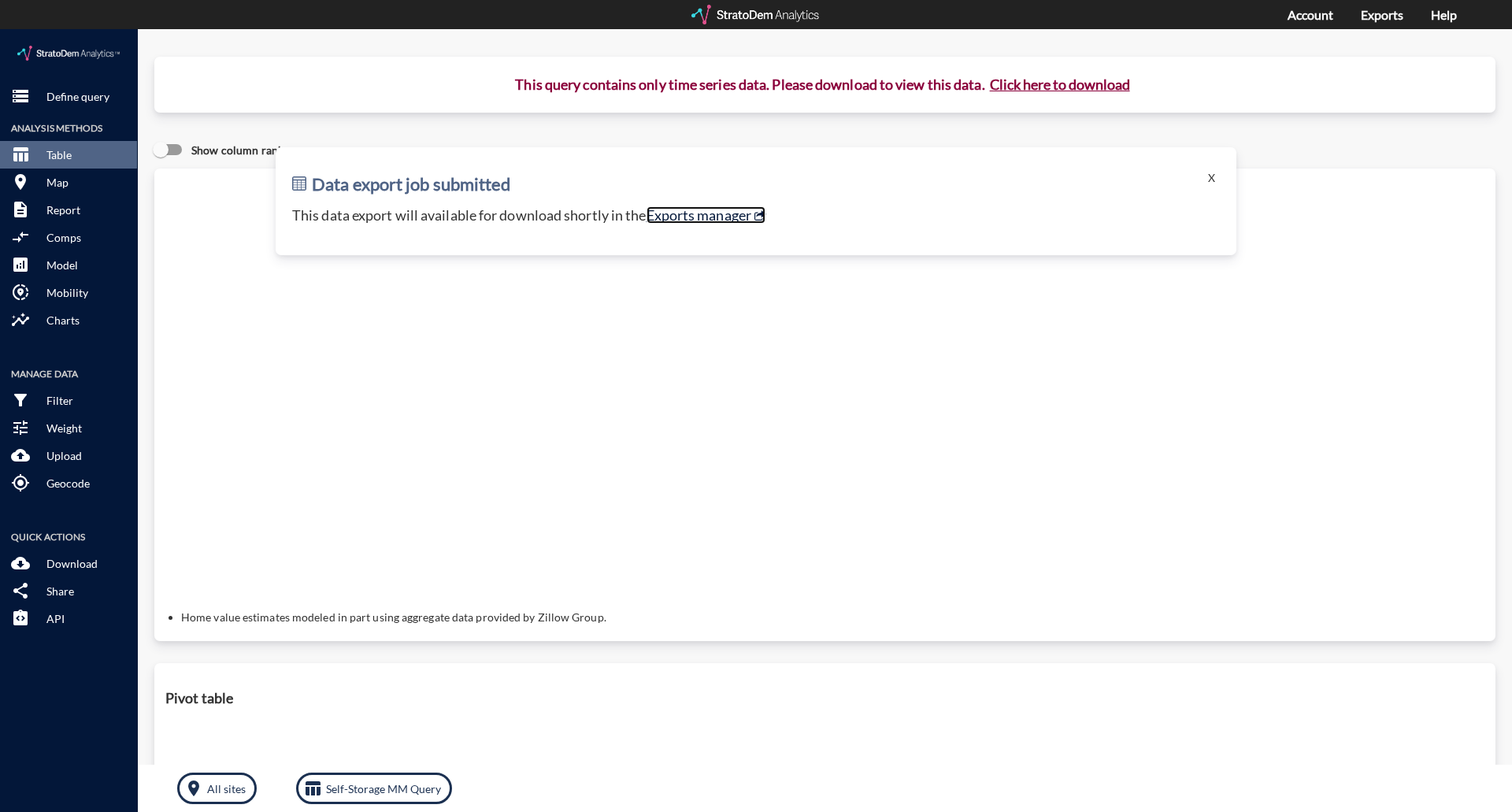
click link "Exports manager"
click button "X"
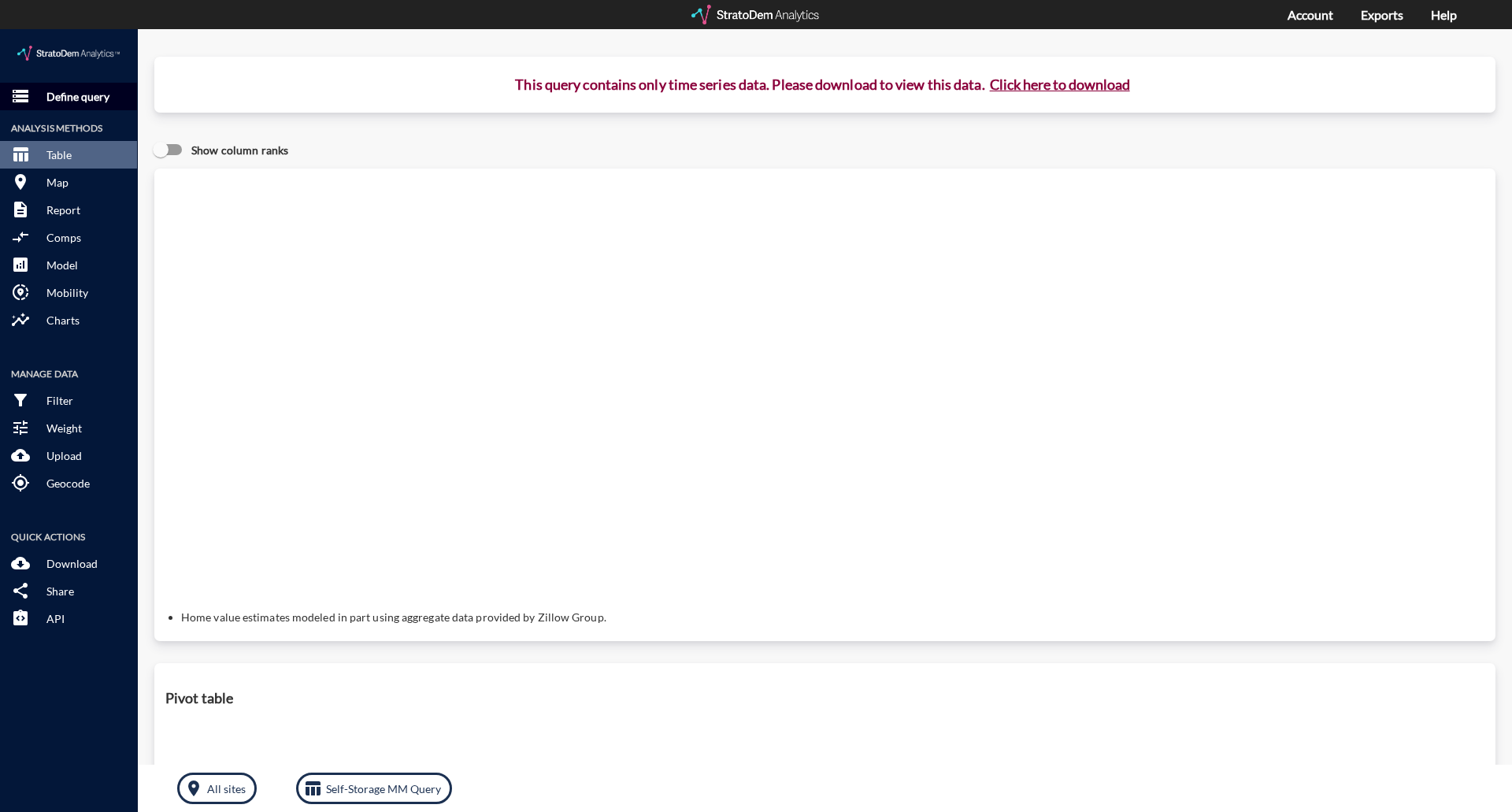
click p "Define query"
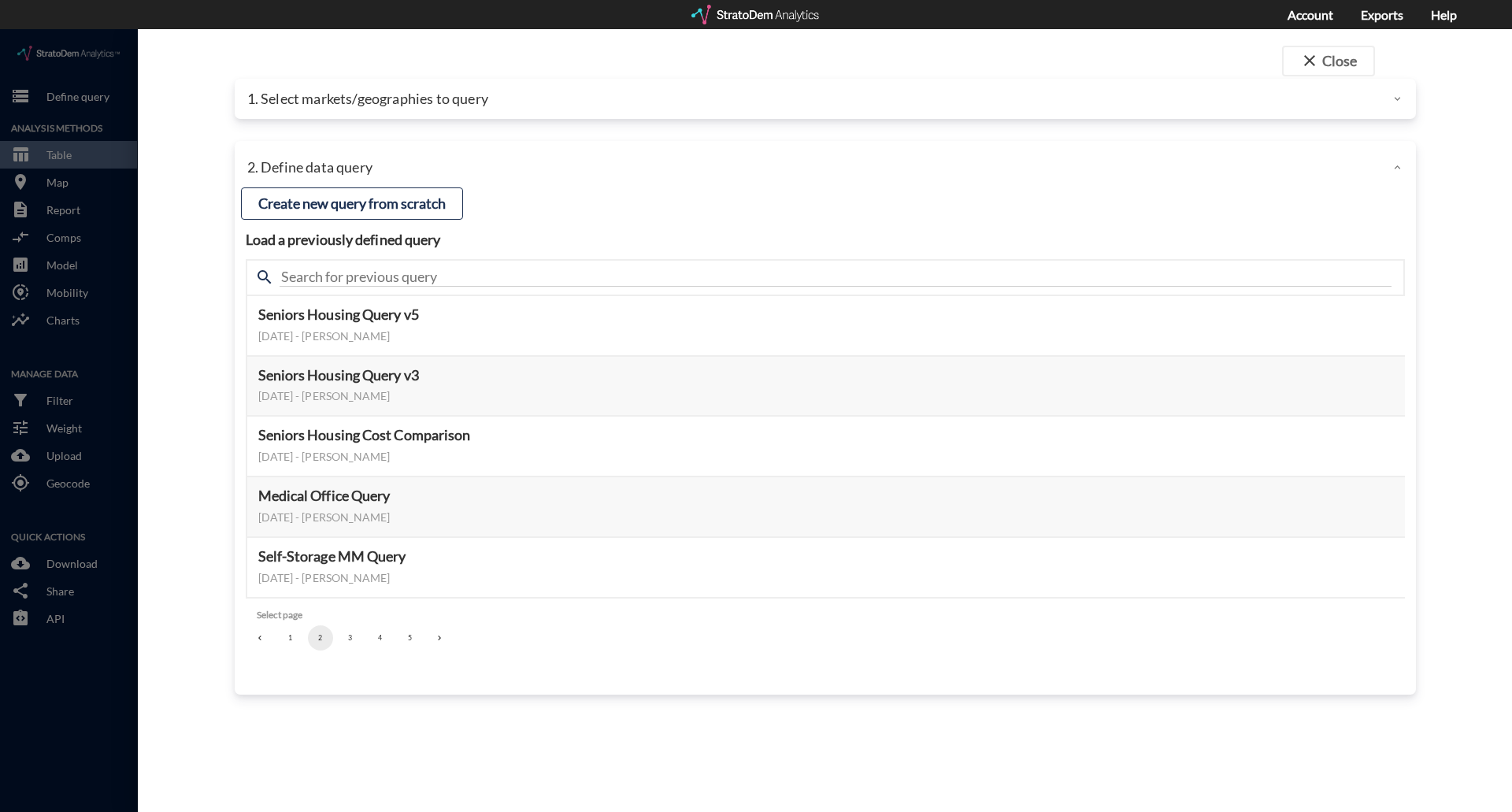
click p "1. Select markets/geographies to query"
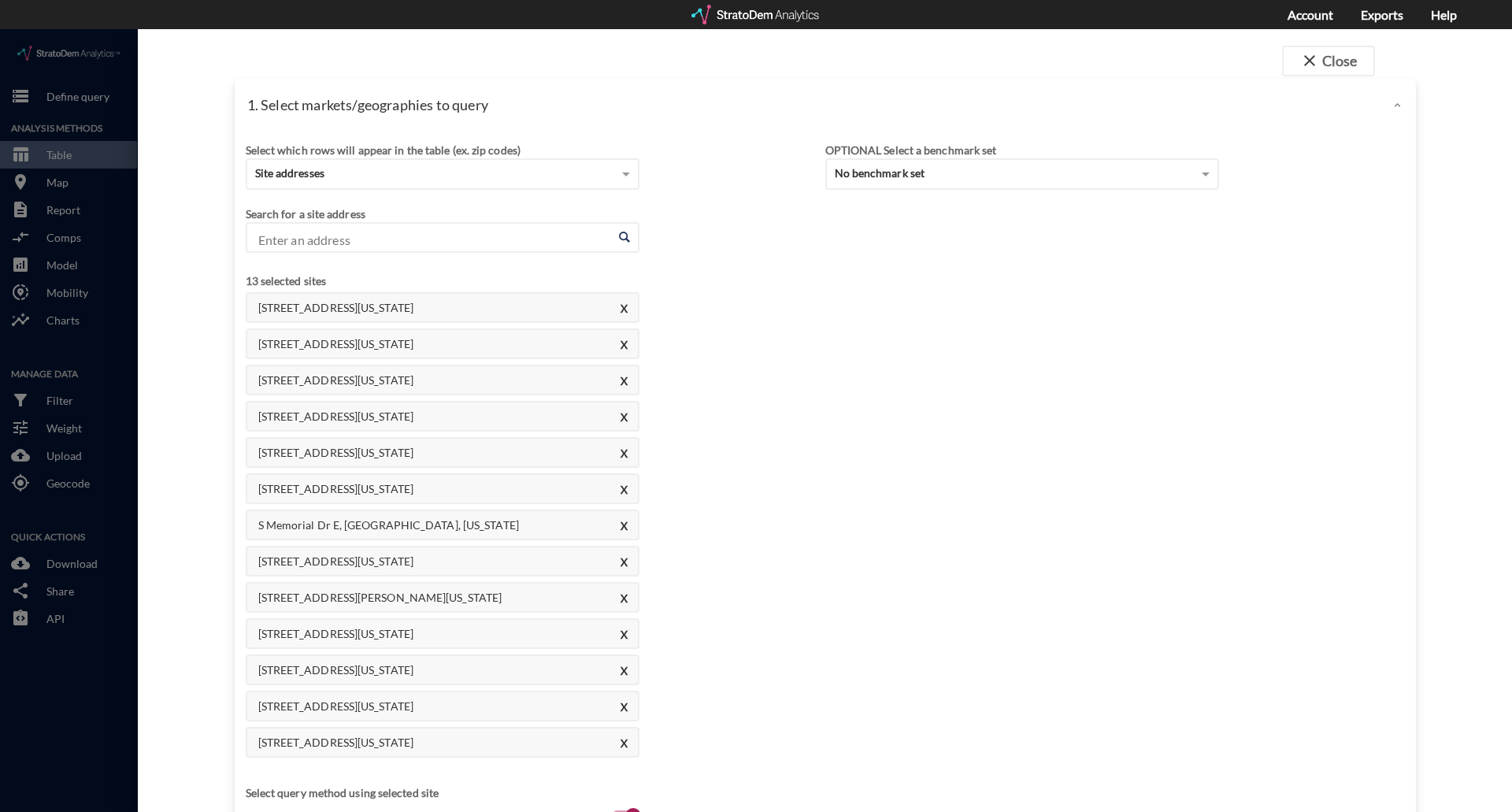
drag, startPoint x: 440, startPoint y: 718, endPoint x: 252, endPoint y: 719, distance: 188.0
click h4 "[STREET_ADDRESS][US_STATE]"
copy h4 "[STREET_ADDRESS][US_STATE]"
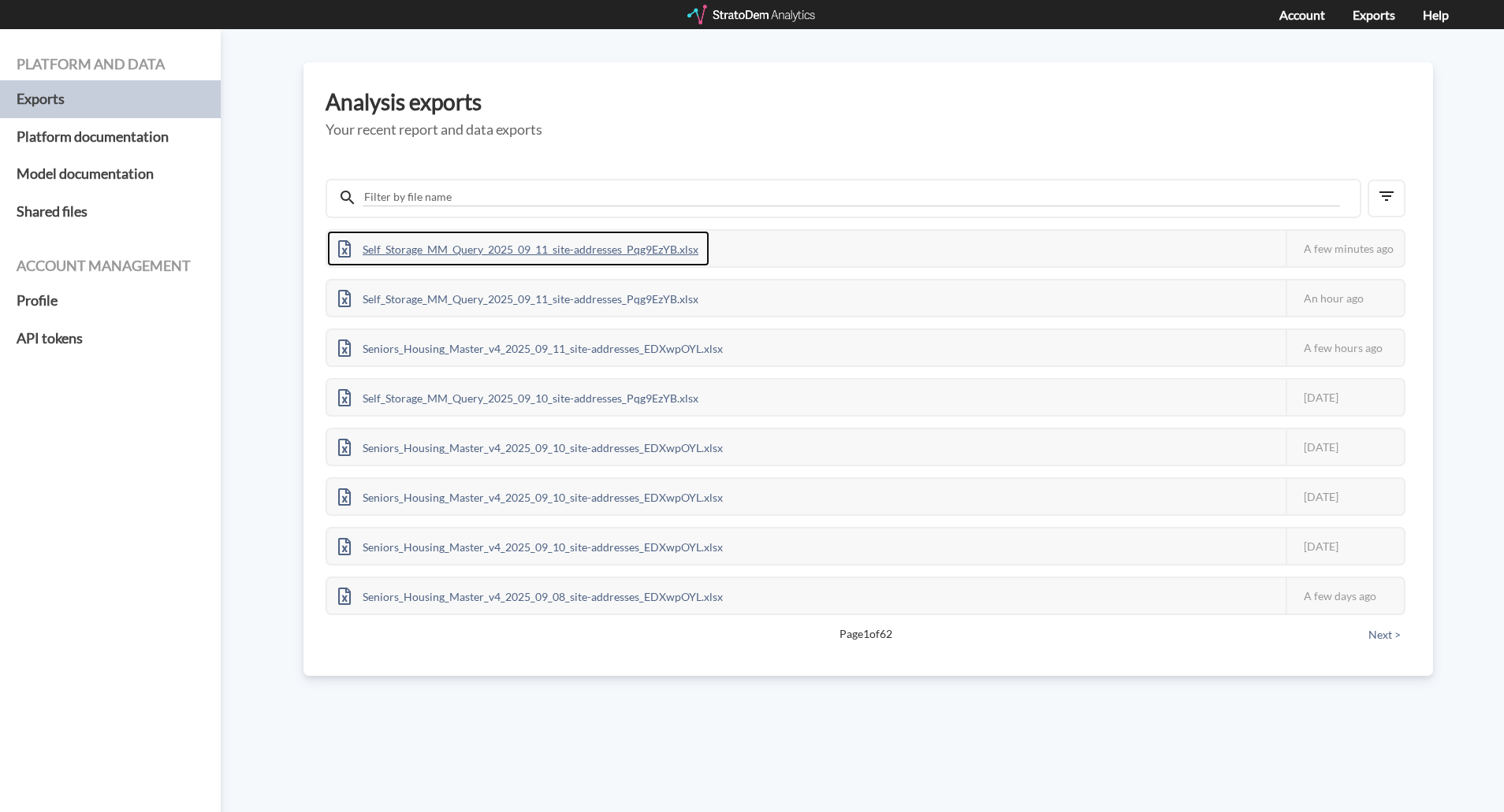
click at [669, 252] on div "Self_Storage_MM_Query_2025_09_11_site-addresses_Pqg9EzYB.xlsx" at bounding box center [517, 248] width 382 height 35
click at [606, 241] on div "Self_Storage_MM_Query_2025_09_11_site-addresses_Pqg9EzYB.xlsx" at bounding box center [517, 248] width 382 height 35
